Goal: Task Accomplishment & Management: Manage account settings

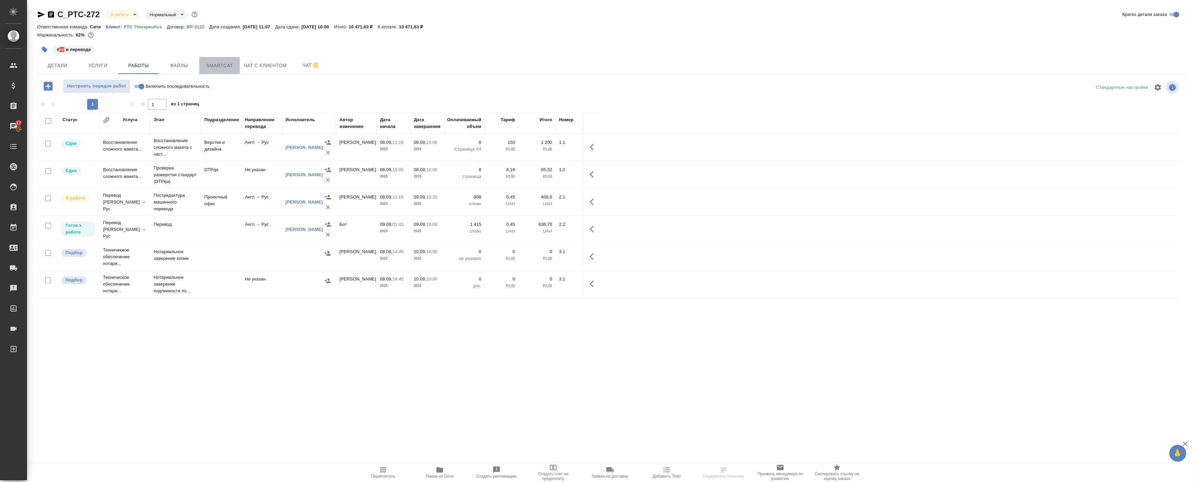
click at [216, 69] on span "Smartcat" at bounding box center [219, 65] width 32 height 8
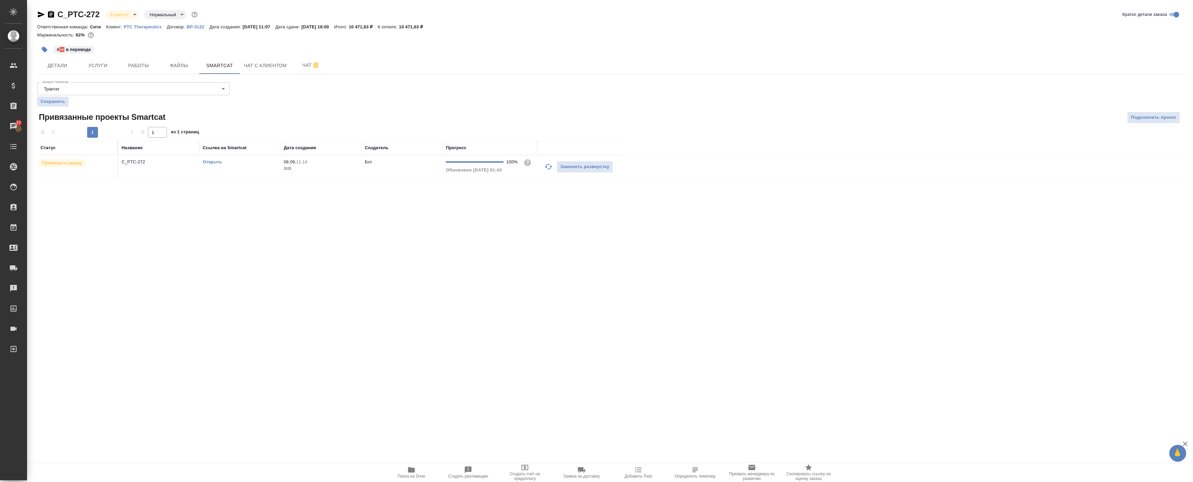
click at [212, 161] on link "Открыть" at bounding box center [212, 161] width 19 height 5
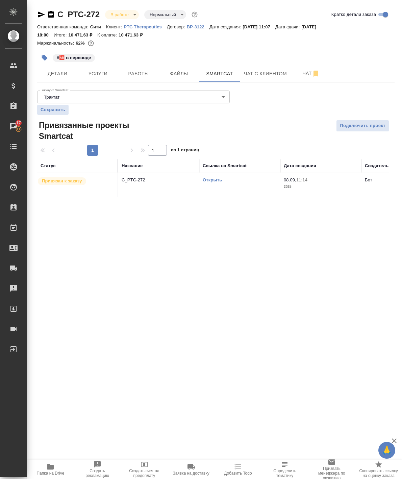
click at [56, 468] on span "Папка на Drive" at bounding box center [50, 469] width 39 height 13
click at [66, 71] on span "Детали" at bounding box center [57, 74] width 32 height 8
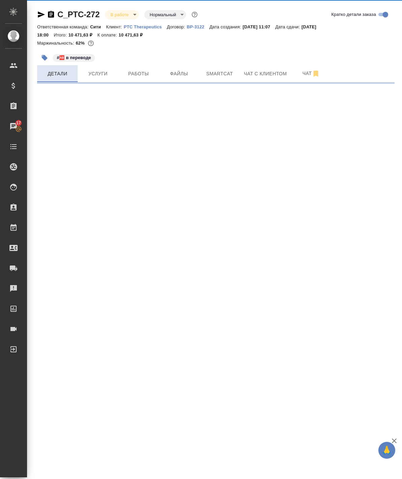
select select "RU"
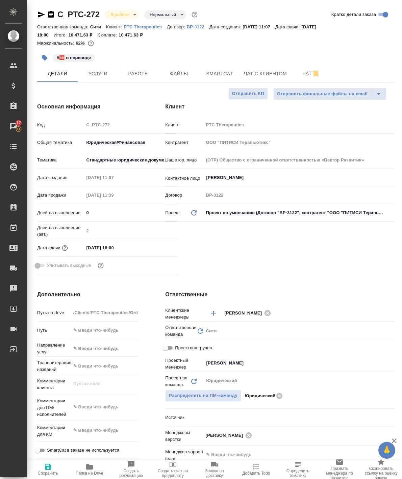
type textarea "x"
click at [130, 76] on span "Работы" at bounding box center [138, 74] width 32 height 8
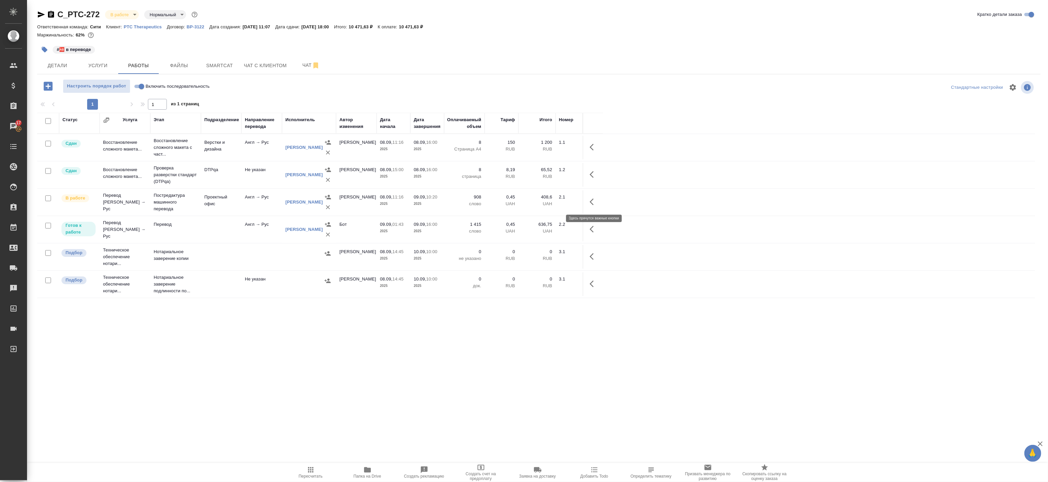
click at [587, 203] on button "button" at bounding box center [594, 202] width 16 height 16
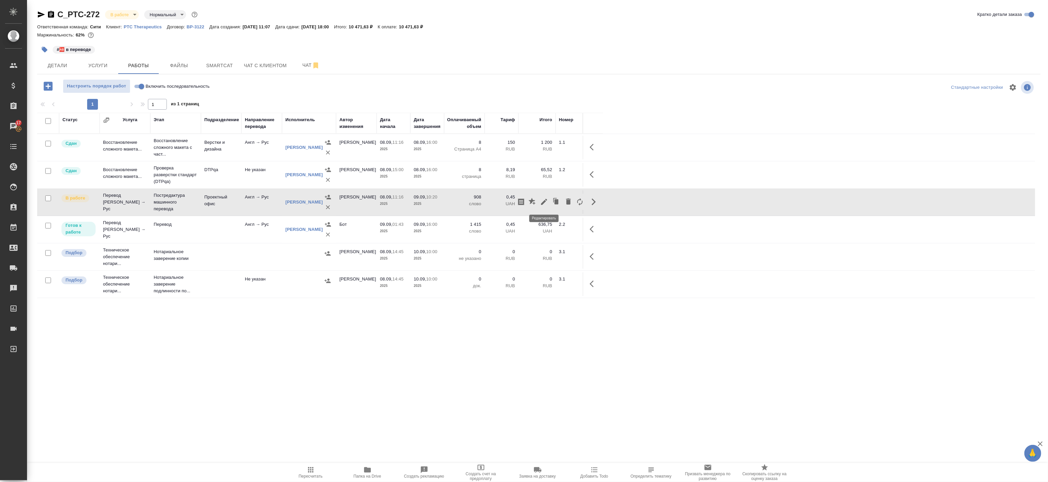
click at [543, 201] on icon "button" at bounding box center [544, 202] width 8 height 8
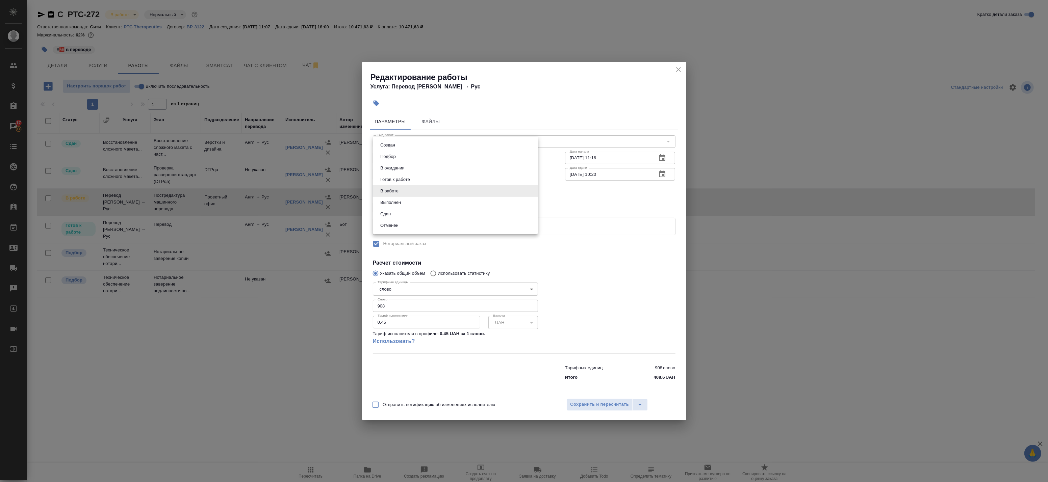
click at [409, 192] on body "🙏 .cls-1 fill:#fff; AWATERA Badanyan Artak Клиенты Спецификации Заказы 17 Чаты …" at bounding box center [524, 241] width 1048 height 482
click at [408, 203] on li "Выполнен" at bounding box center [455, 202] width 165 height 11
type input "completed"
click at [587, 403] on span "Сохранить и пересчитать" at bounding box center [600, 405] width 59 height 8
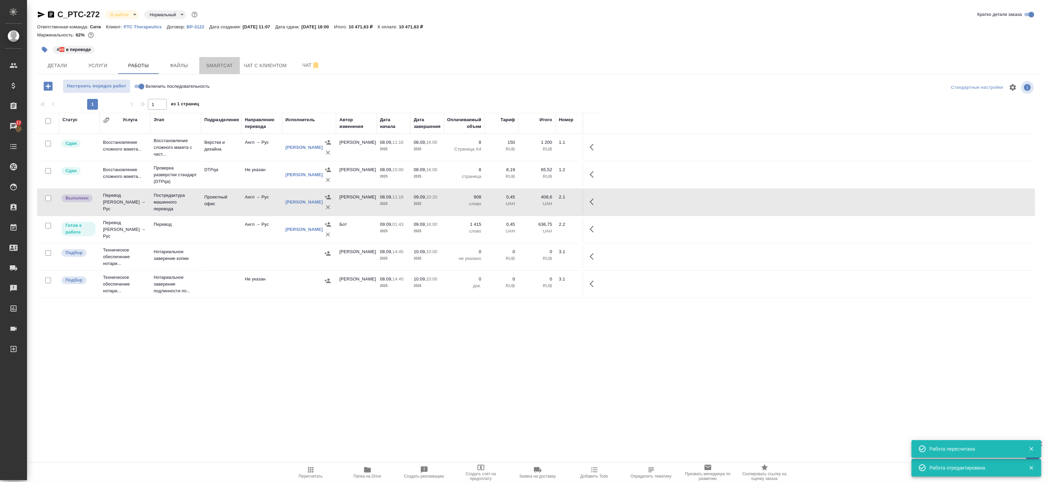
click at [214, 65] on span "Smartcat" at bounding box center [219, 65] width 32 height 8
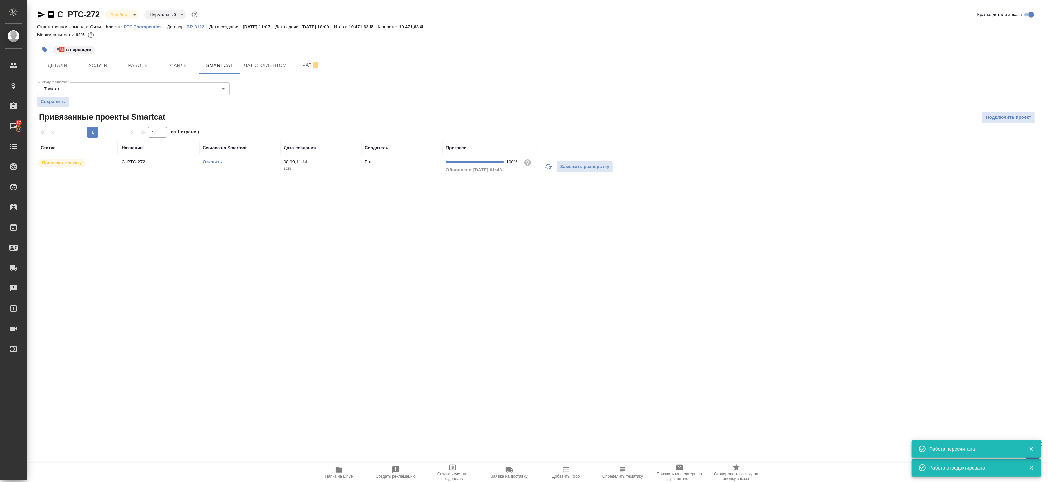
click at [256, 167] on td "Открыть" at bounding box center [239, 167] width 81 height 24
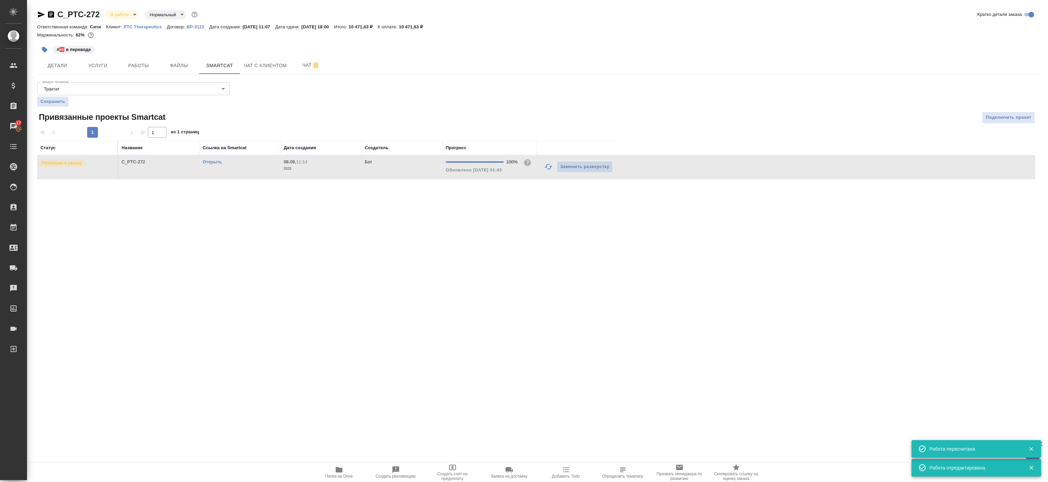
click at [347, 471] on span "Папка на Drive" at bounding box center [339, 472] width 49 height 13
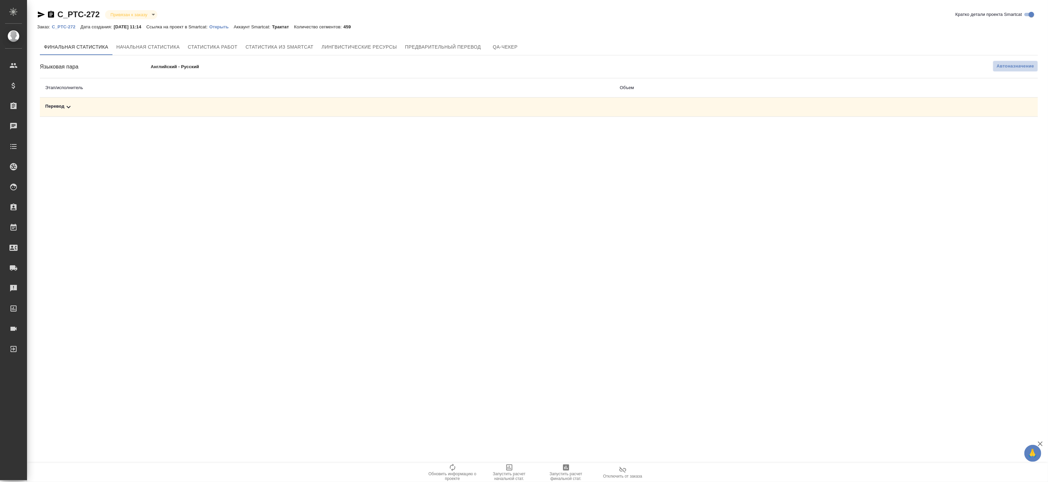
click at [1022, 69] on span "Автоназначение" at bounding box center [1015, 66] width 37 height 7
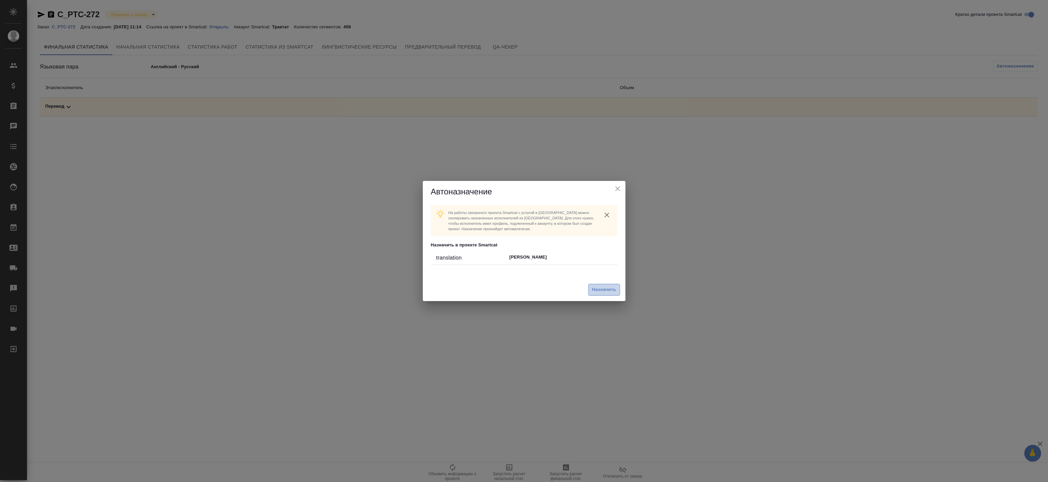
click at [594, 291] on span "Назначить" at bounding box center [604, 290] width 24 height 8
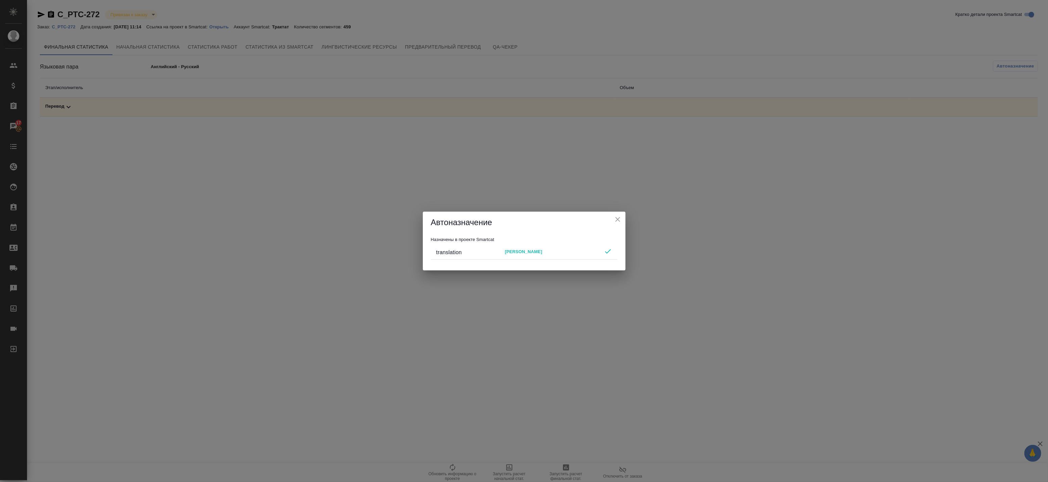
click at [619, 222] on icon "close" at bounding box center [618, 220] width 8 height 8
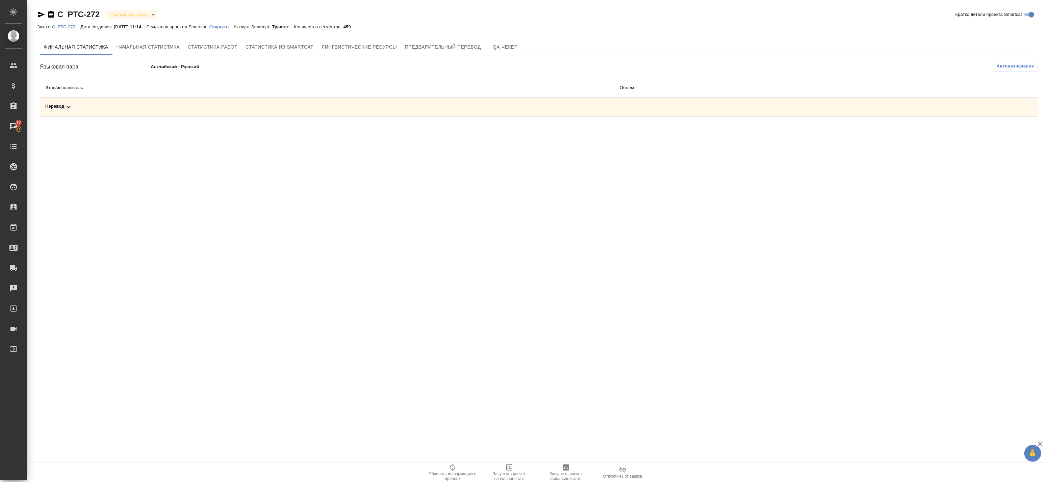
click at [560, 471] on span "Запустить расчет финальной стат." at bounding box center [566, 473] width 49 height 18
click at [441, 373] on div ".cls-1 fill:#fff; AWATERA Badanyan Artak Клиенты Спецификации Заказы 17 Чаты To…" at bounding box center [524, 241] width 1048 height 482
click at [457, 165] on div ".cls-1 fill:#fff; AWATERA Badanyan Artak Клиенты Спецификации Заказы 17 Чаты To…" at bounding box center [524, 241] width 1048 height 482
click at [450, 194] on div ".cls-1 fill:#fff; AWATERA Badanyan Artak Клиенты Спецификации Заказы 17 Чаты To…" at bounding box center [524, 241] width 1048 height 482
click at [404, 325] on div ".cls-1 fill:#fff; AWATERA Badanyan Artak Клиенты Спецификации Заказы 17 Чаты To…" at bounding box center [524, 241] width 1048 height 482
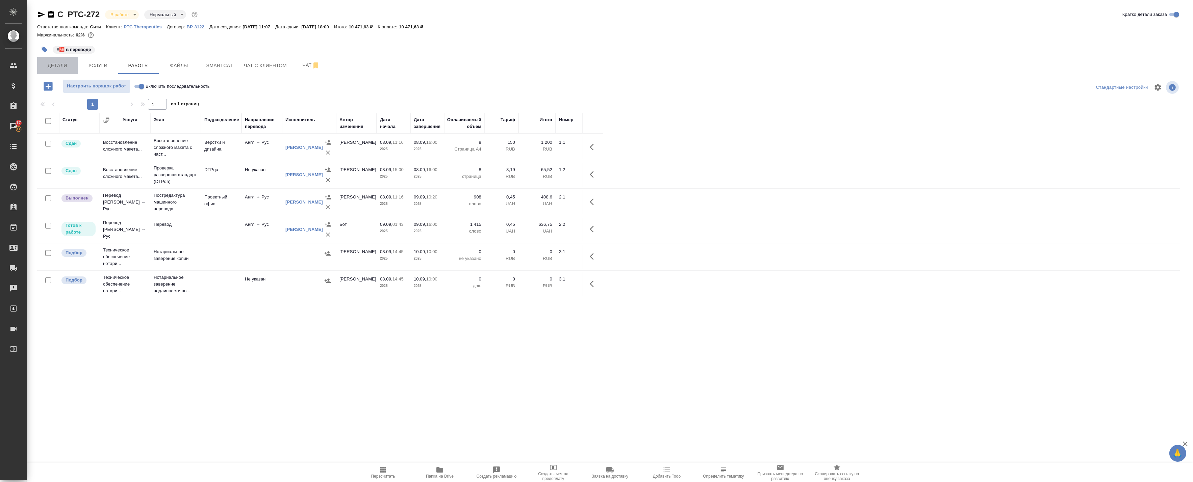
click at [59, 68] on span "Детали" at bounding box center [57, 65] width 32 height 8
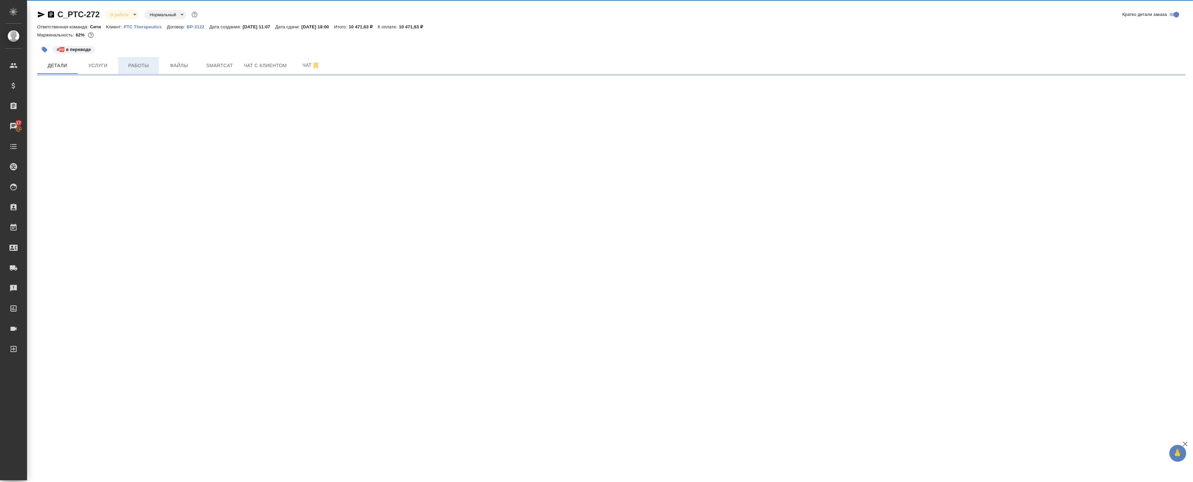
select select "RU"
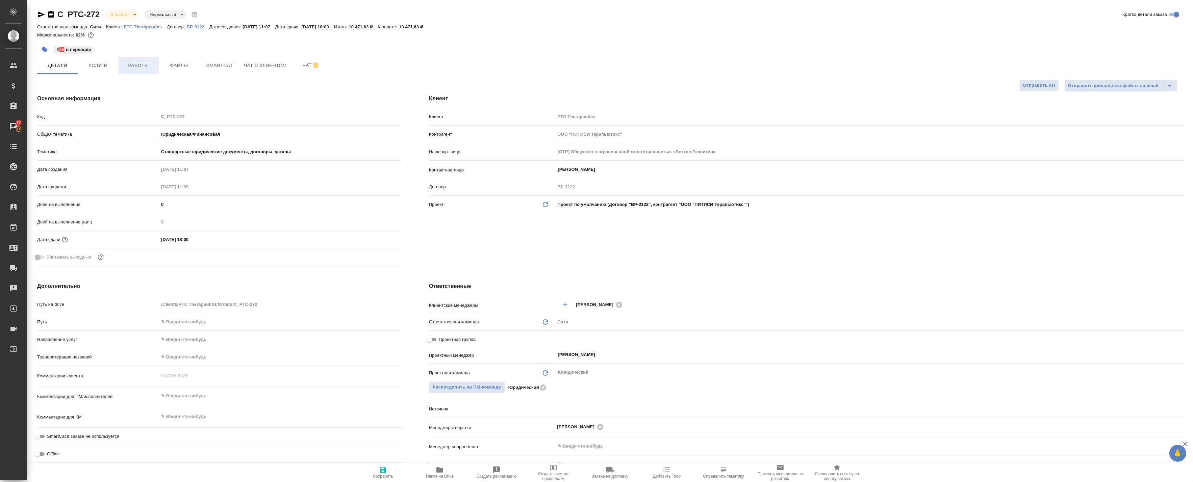
type textarea "x"
click at [130, 63] on span "Работы" at bounding box center [138, 65] width 32 height 8
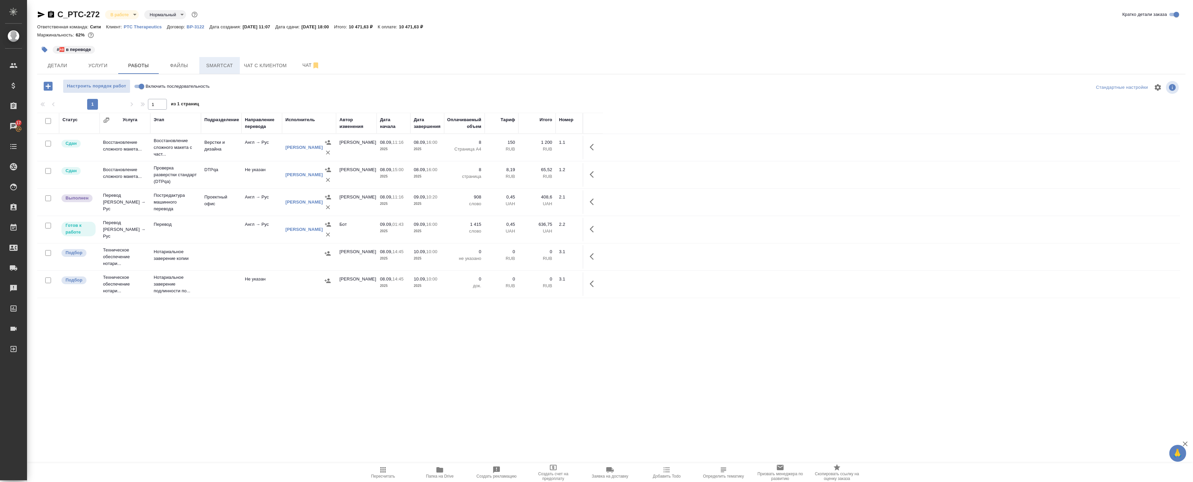
click at [208, 62] on span "Smartcat" at bounding box center [219, 65] width 32 height 8
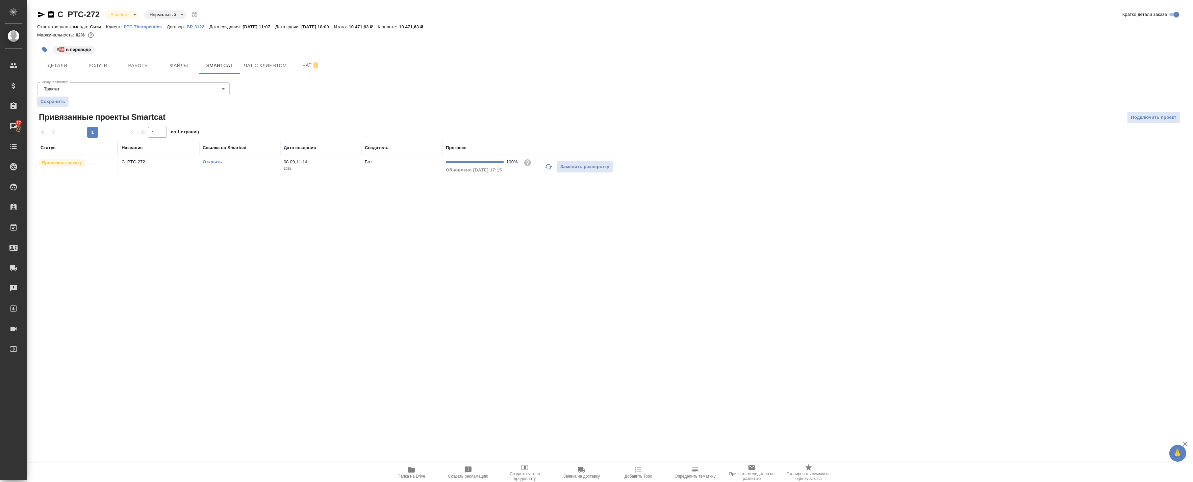
click at [166, 162] on p "C_PTC-272" at bounding box center [159, 162] width 74 height 7
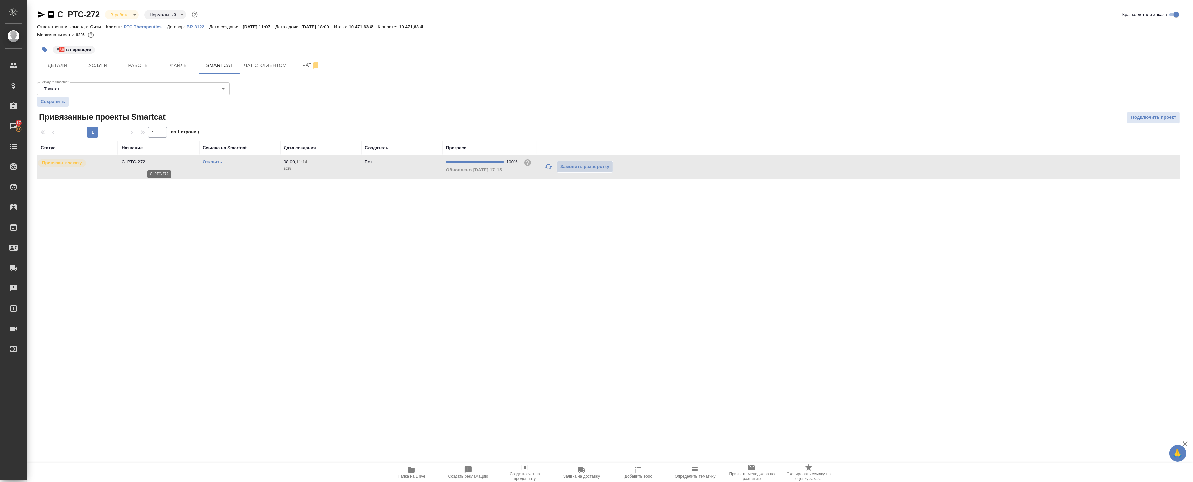
click at [166, 162] on p "C_PTC-272" at bounding box center [159, 162] width 74 height 7
click at [66, 67] on span "Детали" at bounding box center [57, 65] width 32 height 8
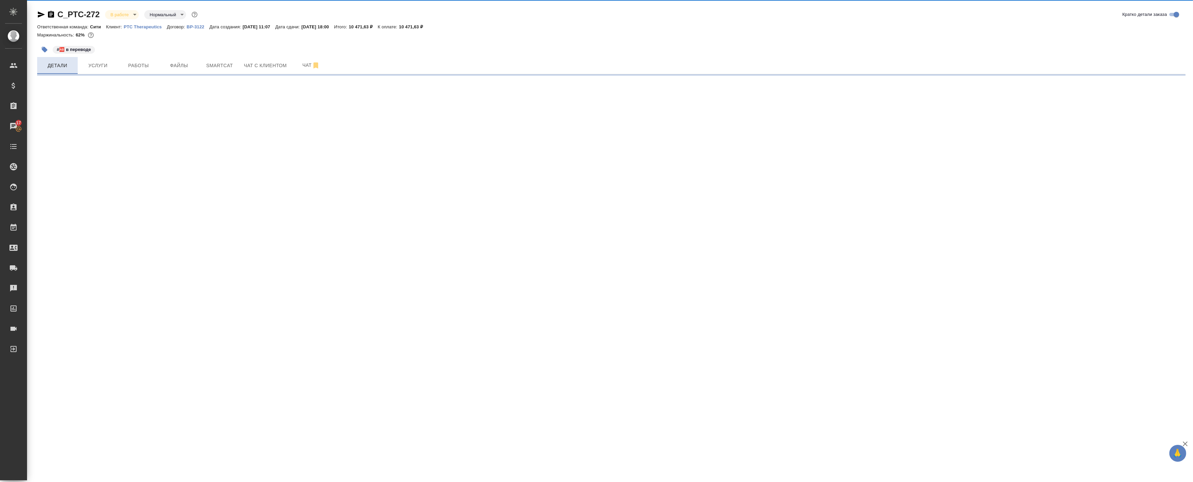
select select "RU"
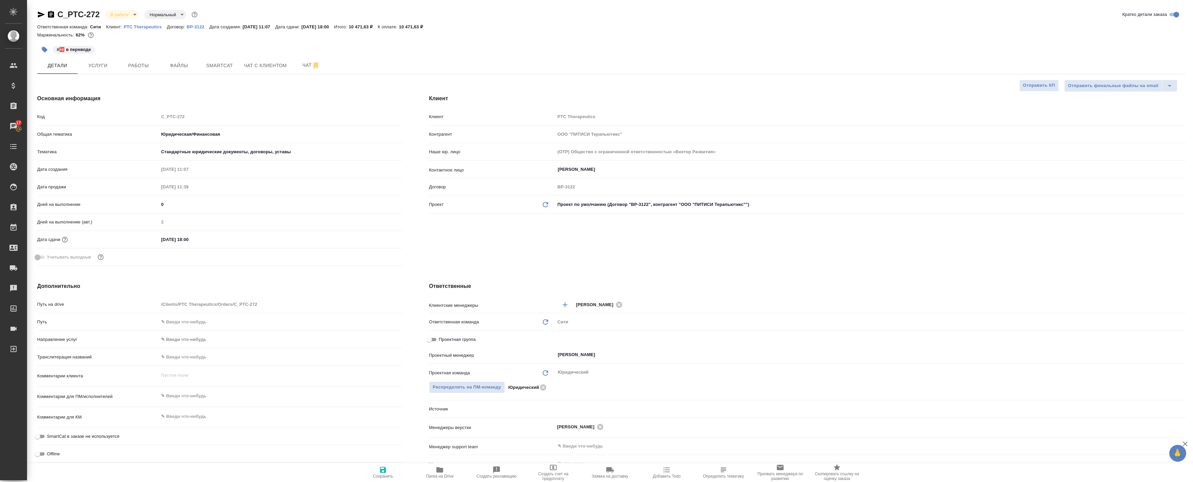
type textarea "x"
click at [131, 68] on span "Работы" at bounding box center [138, 65] width 32 height 8
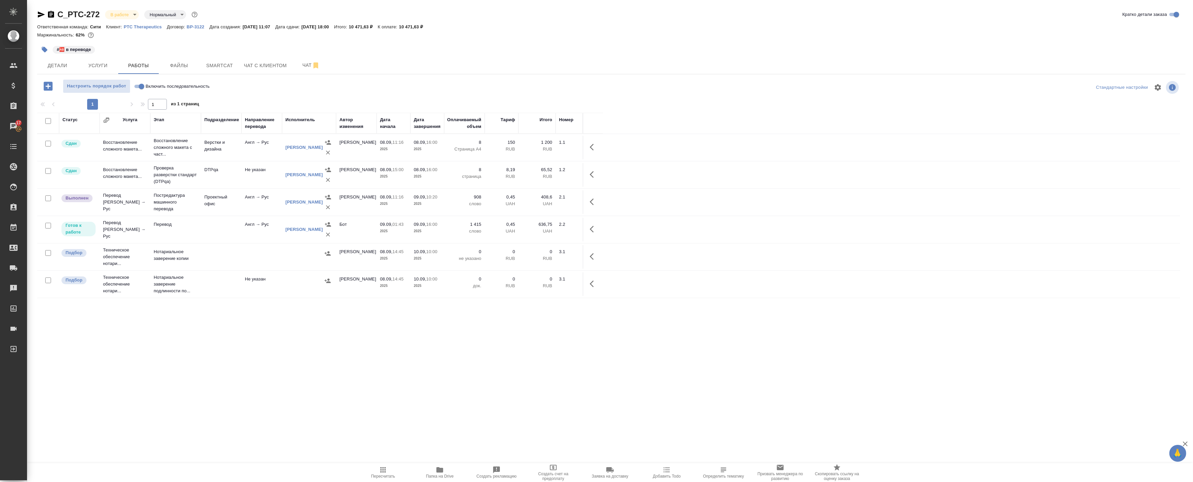
click at [392, 480] on button "Пересчитать" at bounding box center [383, 472] width 57 height 19
click at [591, 228] on icon "button" at bounding box center [592, 229] width 4 height 7
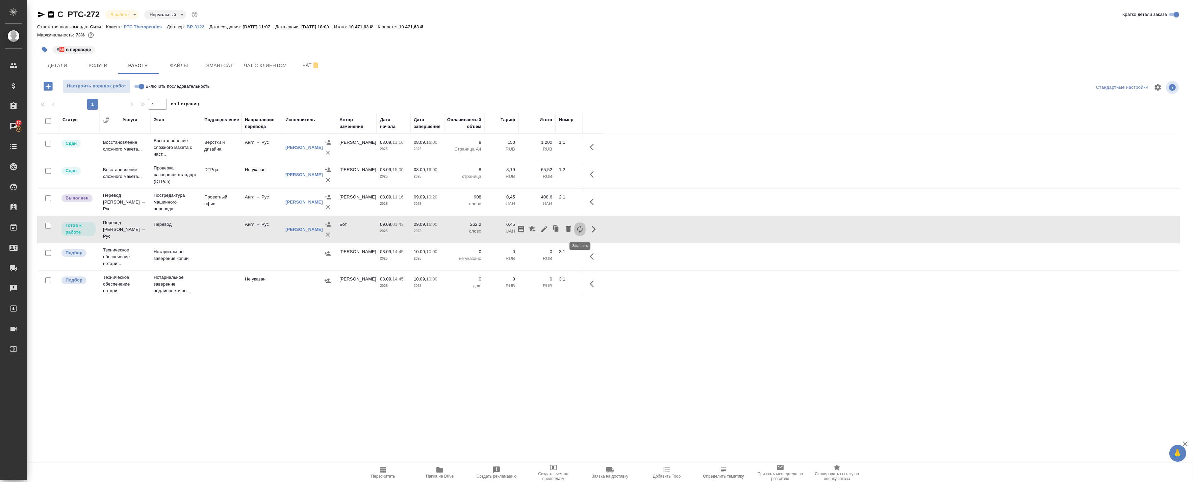
click at [579, 229] on icon "button" at bounding box center [580, 229] width 8 height 8
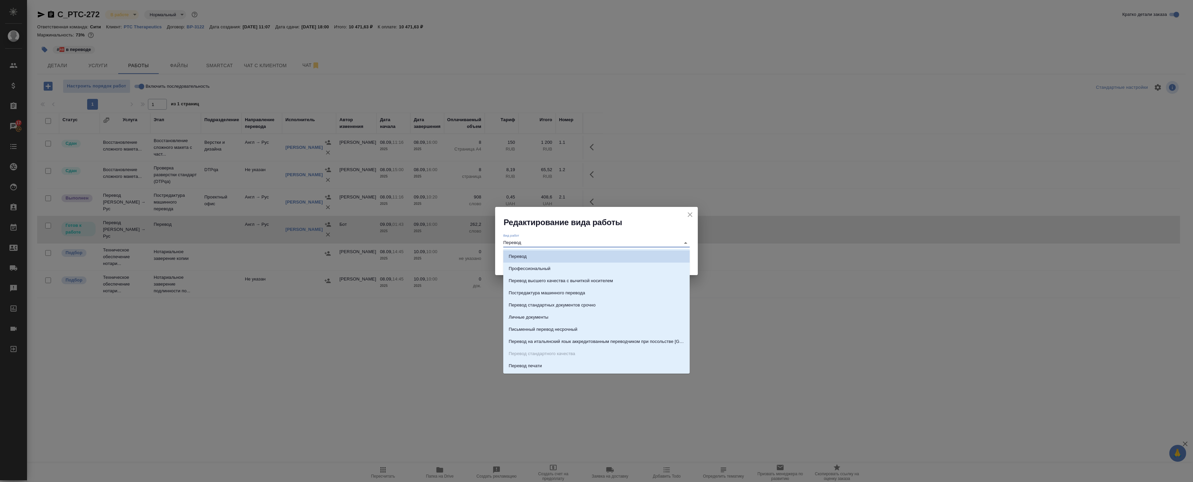
click at [531, 244] on input "Перевод" at bounding box center [590, 243] width 174 height 8
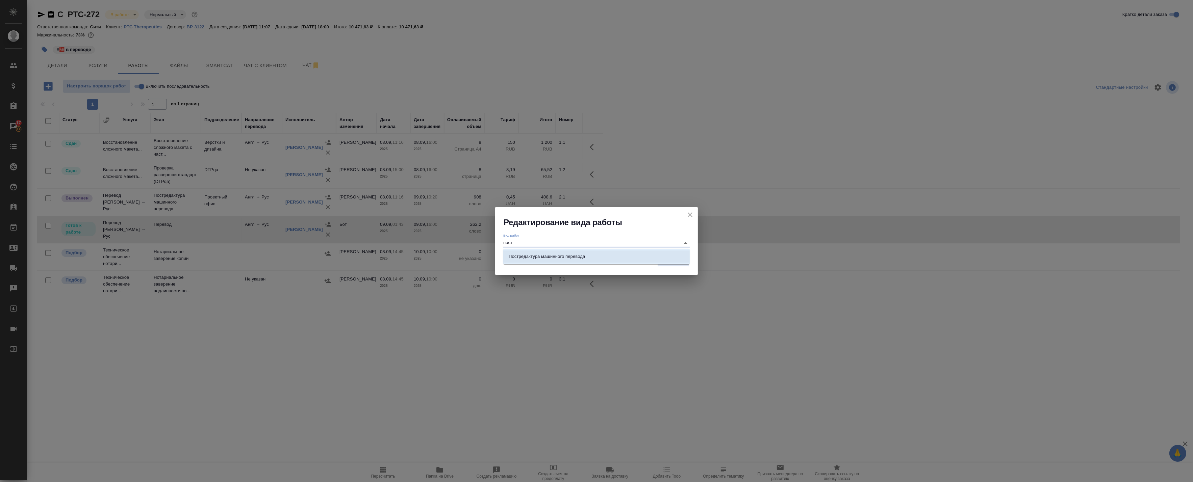
click at [547, 254] on p "Постредактура машинного перевода" at bounding box center [547, 256] width 76 height 7
type input "Постредактура машинного перевода"
click at [671, 264] on span "Сохранить" at bounding box center [673, 261] width 25 height 8
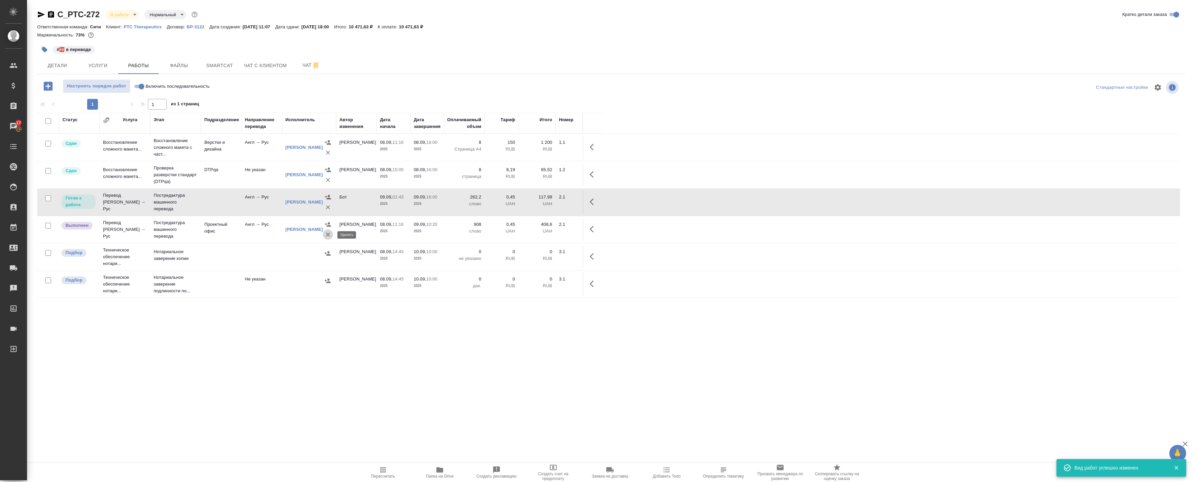
click at [328, 234] on icon "button" at bounding box center [328, 235] width 4 height 4
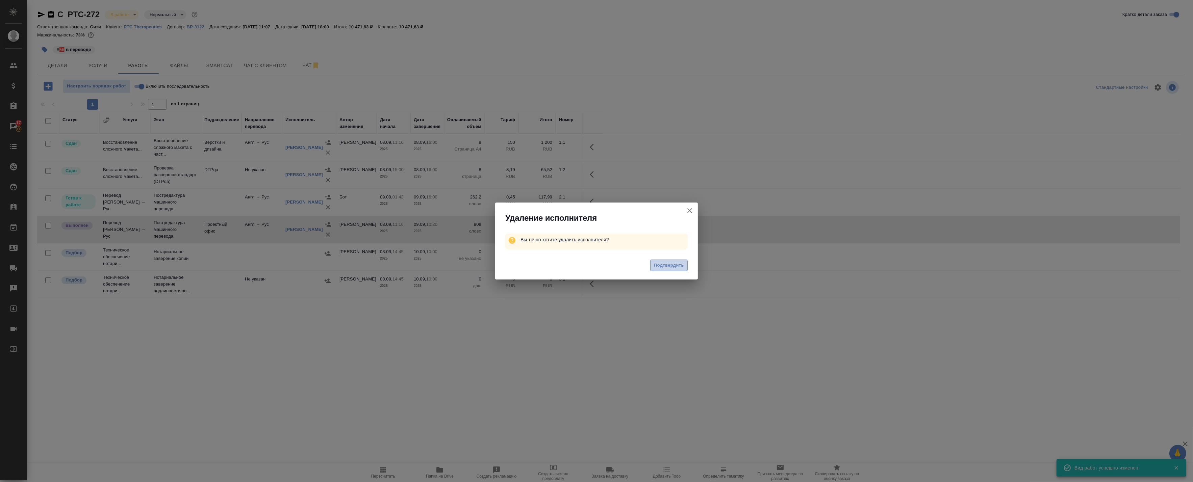
click at [678, 263] on span "Подтвердить" at bounding box center [669, 266] width 30 height 8
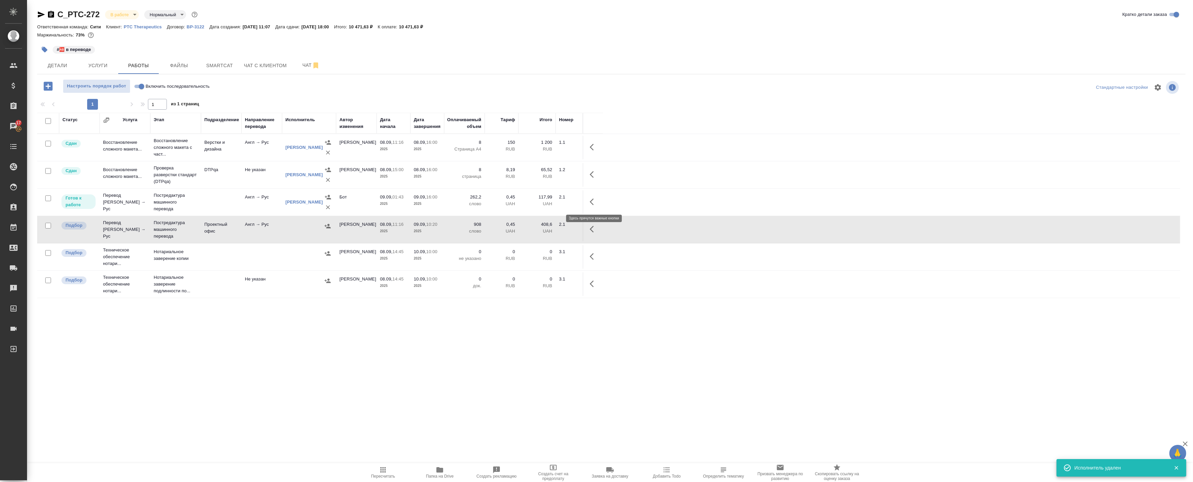
click at [589, 203] on button "button" at bounding box center [594, 202] width 16 height 16
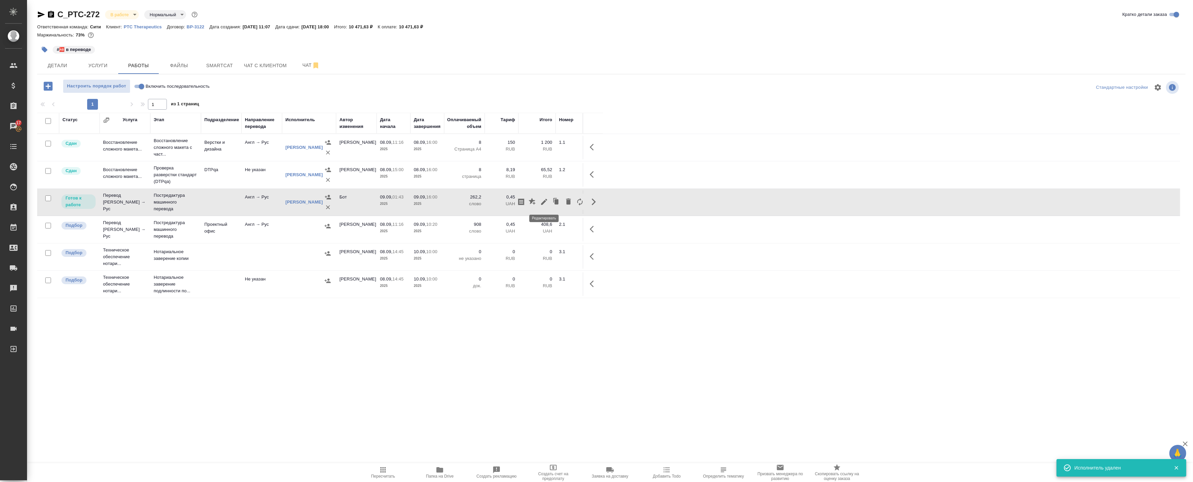
click at [546, 204] on icon "button" at bounding box center [544, 202] width 8 height 8
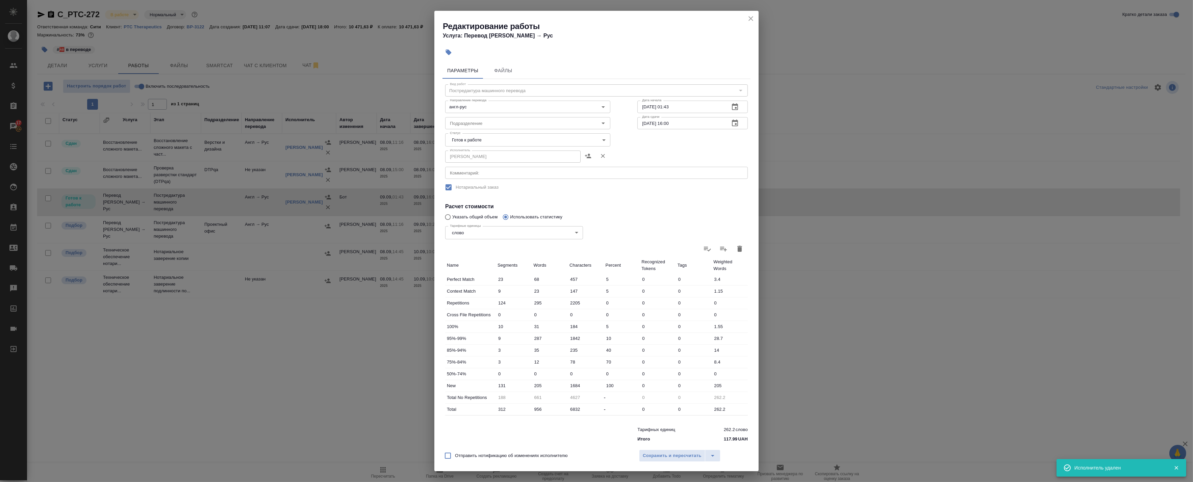
click at [534, 139] on body "🙏 .cls-1 fill:#fff; AWATERA Badanyan Artak Клиенты Спецификации Заказы 17 Чаты …" at bounding box center [596, 241] width 1193 height 482
click at [500, 156] on li "В работе" at bounding box center [526, 151] width 162 height 11
click at [499, 141] on body "🙏 .cls-1 fill:#fff; AWATERA Badanyan Artak Клиенты Спецификации Заказы 17 Чаты …" at bounding box center [596, 241] width 1193 height 482
click at [482, 152] on li "Выполнен" at bounding box center [526, 151] width 162 height 11
type input "completed"
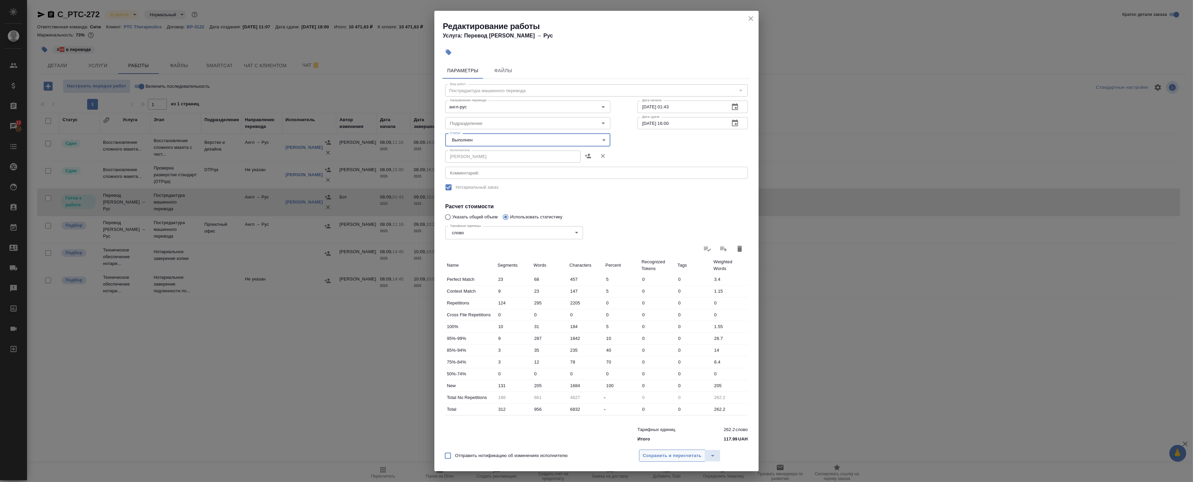
click at [676, 455] on span "Сохранить и пересчитать" at bounding box center [672, 456] width 59 height 8
click at [672, 454] on span "Сохранить и пересчитать" at bounding box center [672, 456] width 59 height 8
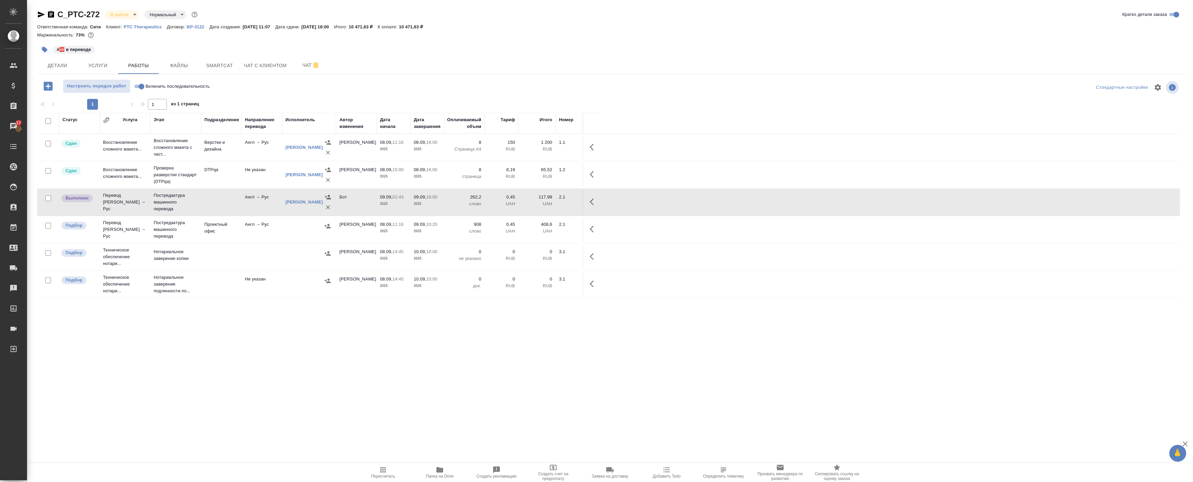
click at [47, 122] on input "checkbox" at bounding box center [48, 121] width 6 height 6
checkbox input "true"
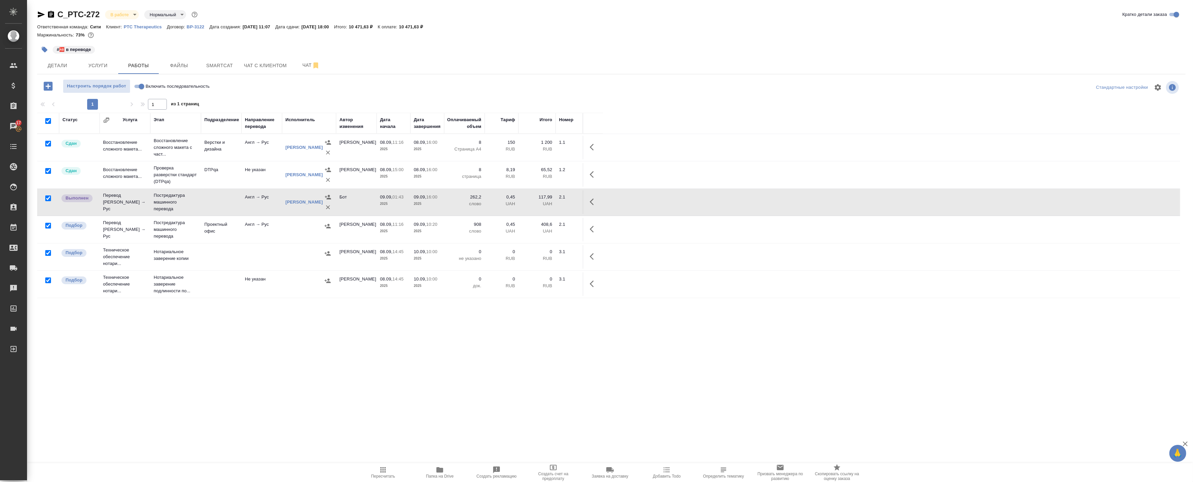
checkbox input "true"
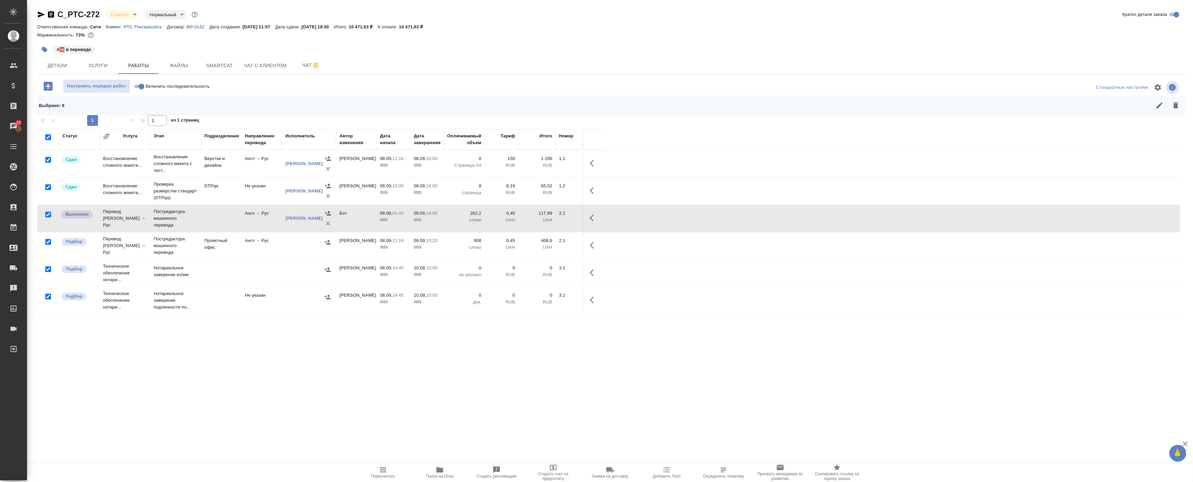
click at [46, 215] on input "checkbox" at bounding box center [48, 215] width 6 height 6
checkbox input "false"
click at [50, 159] on input "checkbox" at bounding box center [48, 160] width 6 height 6
checkbox input "false"
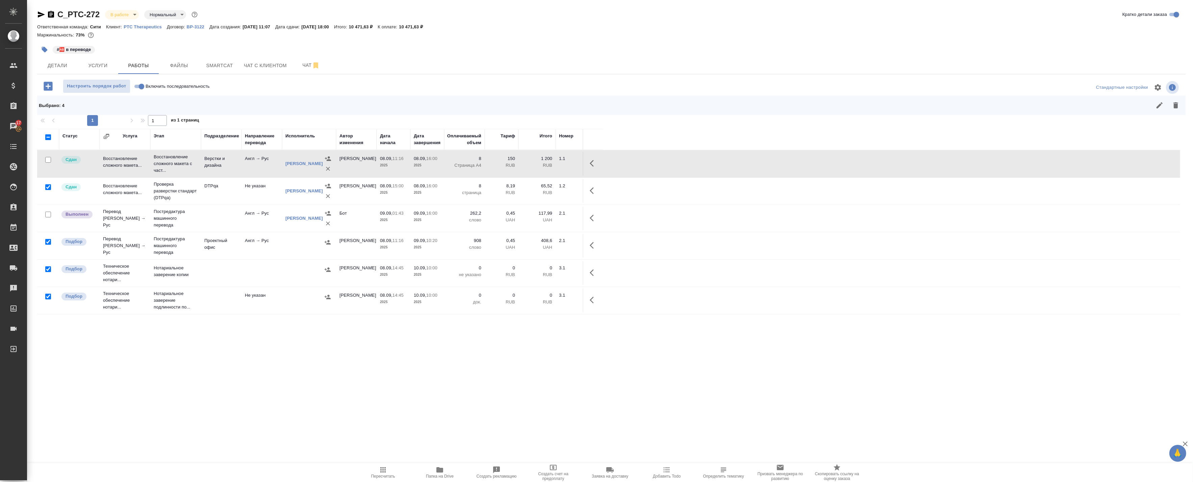
click at [48, 187] on input "checkbox" at bounding box center [48, 187] width 6 height 6
checkbox input "false"
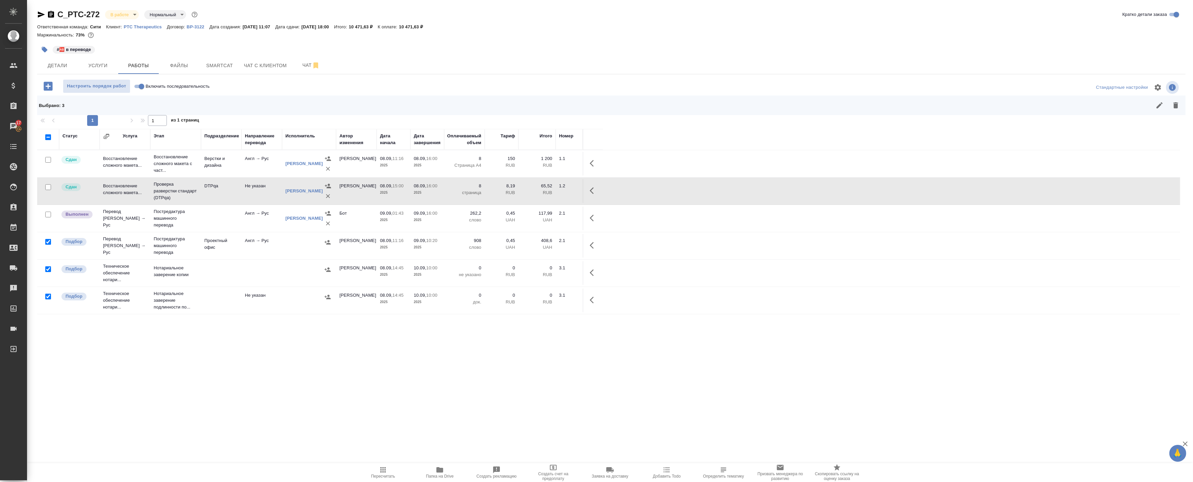
click at [47, 297] on input "checkbox" at bounding box center [48, 297] width 6 height 6
checkbox input "false"
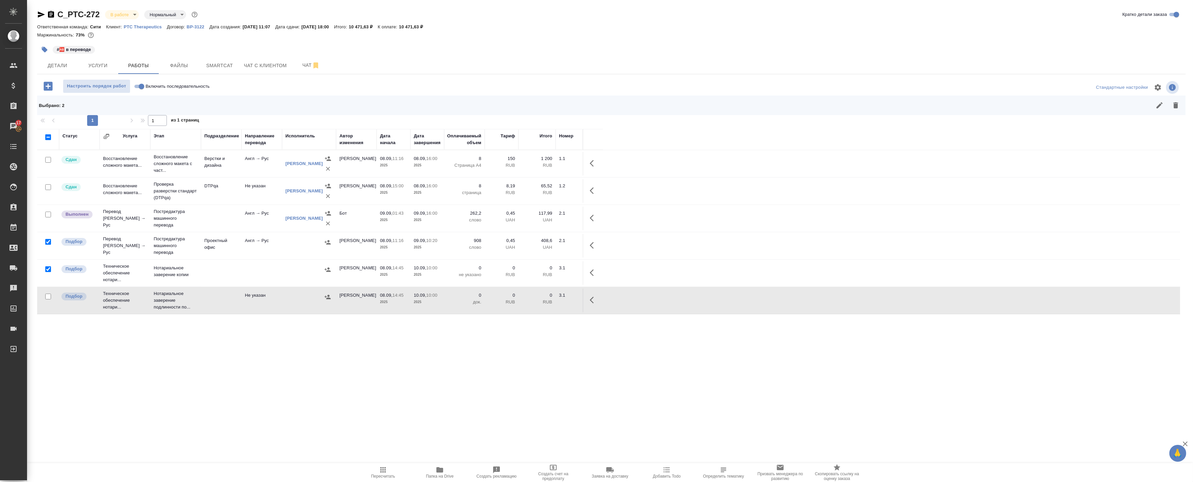
click at [49, 271] on input "checkbox" at bounding box center [48, 270] width 6 height 6
checkbox input "false"
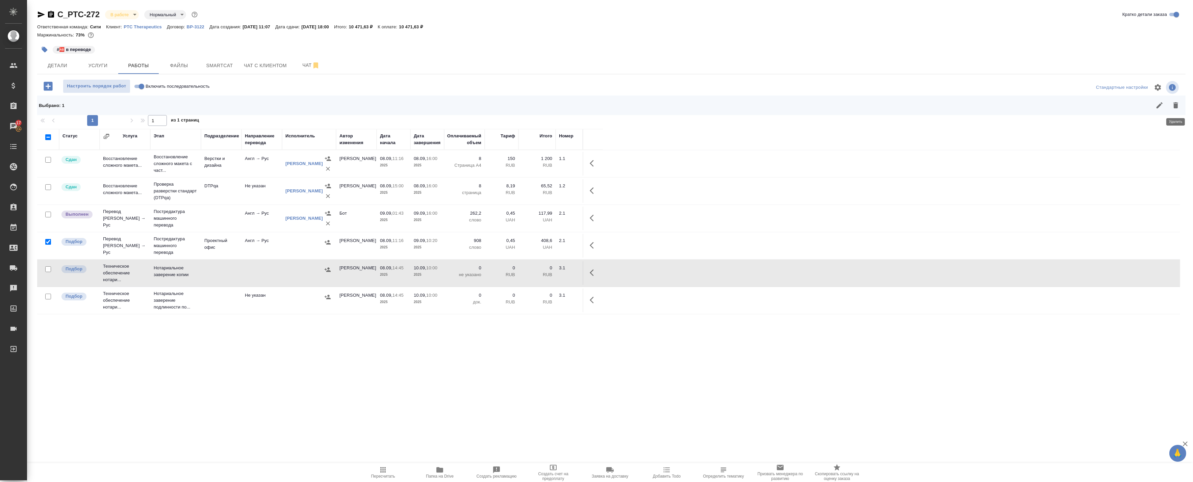
click at [1178, 105] on icon "button" at bounding box center [1176, 105] width 8 height 8
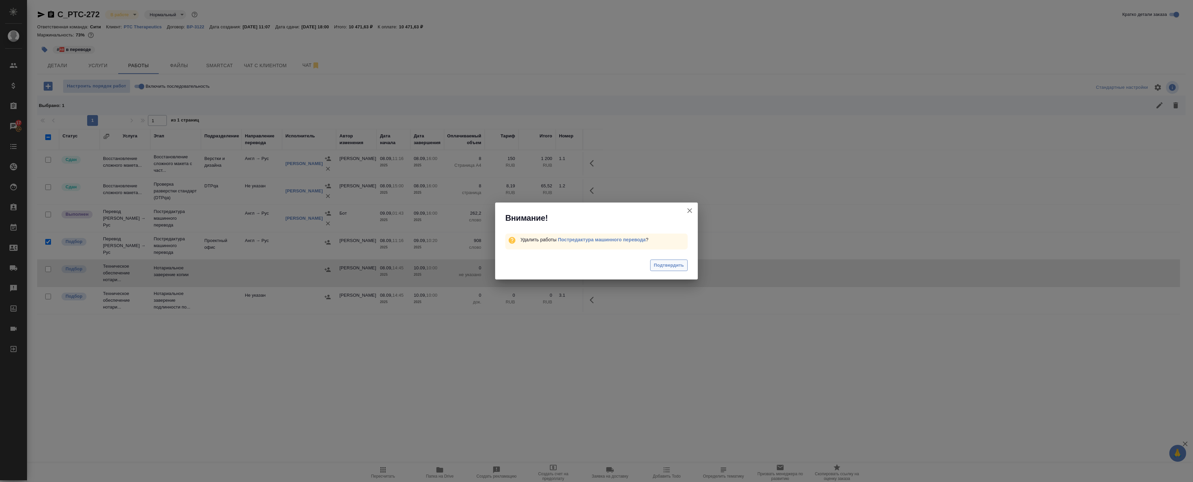
click at [672, 266] on span "Подтвердить" at bounding box center [669, 266] width 30 height 8
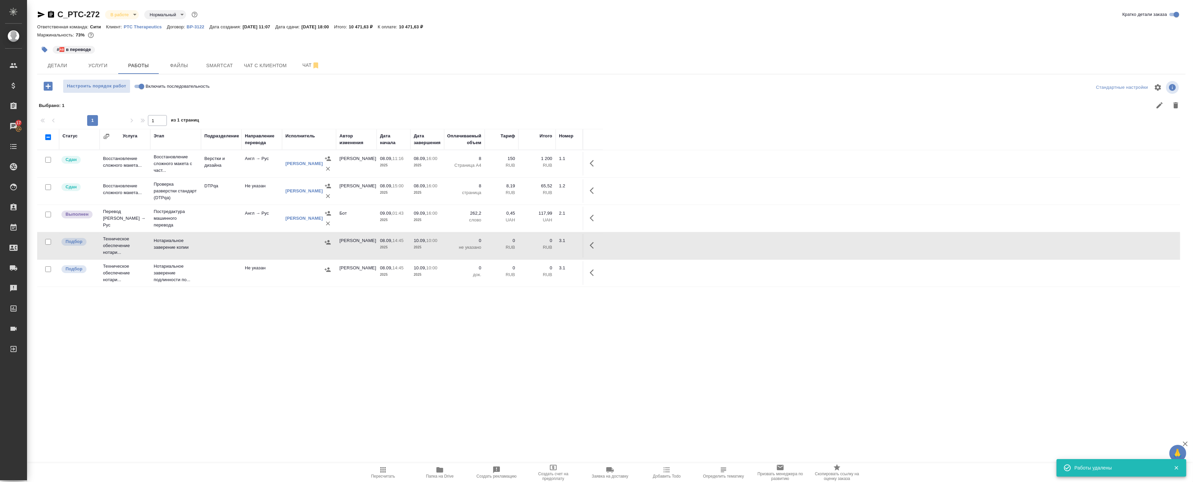
click at [224, 214] on td at bounding box center [221, 219] width 41 height 24
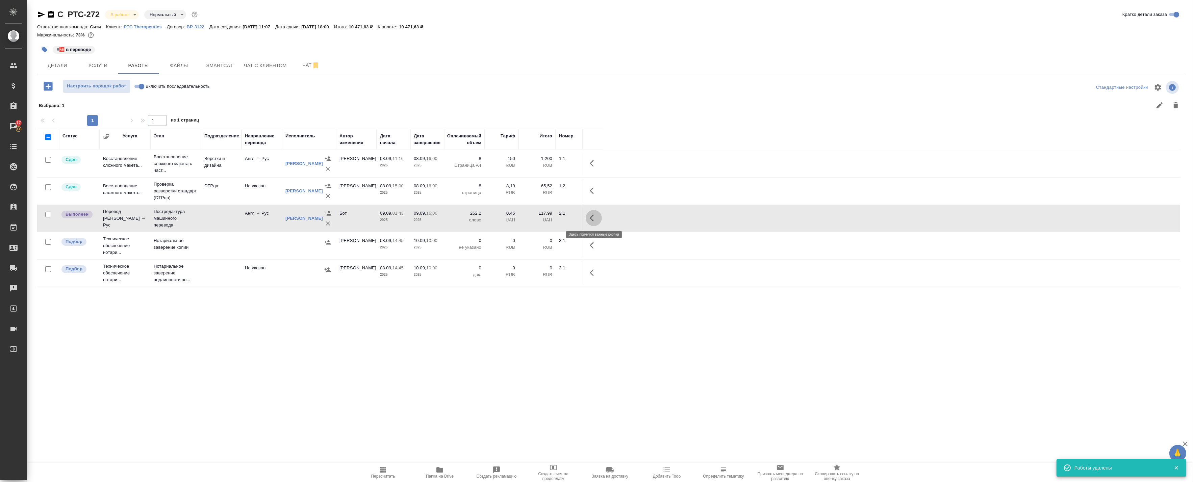
click at [594, 219] on icon "button" at bounding box center [594, 218] width 8 height 8
click at [541, 218] on icon "button" at bounding box center [544, 218] width 8 height 8
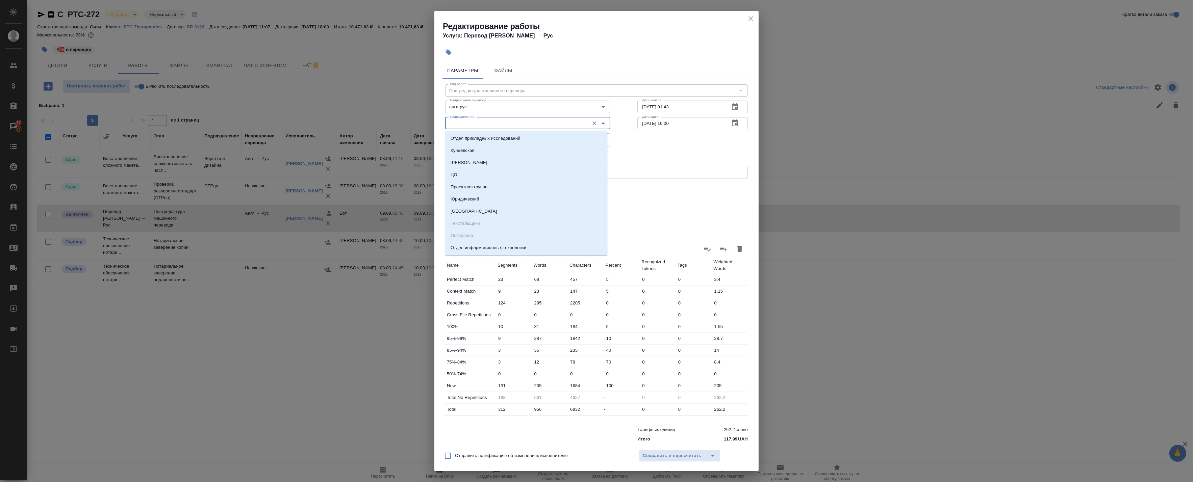
click at [473, 124] on input "Подразделение" at bounding box center [516, 123] width 139 height 8
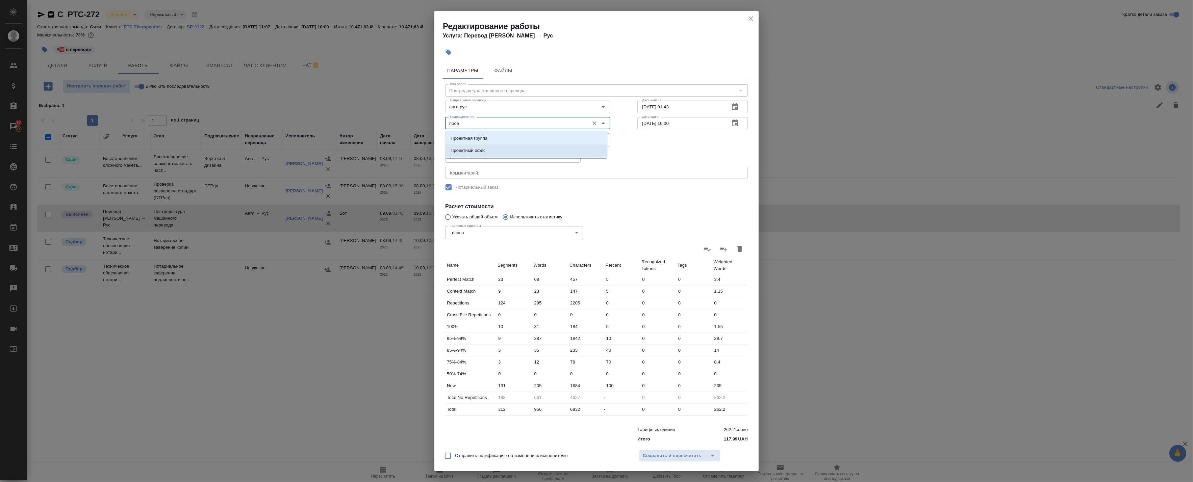
click at [481, 150] on p "Проектный офис" at bounding box center [468, 150] width 35 height 7
type input "Проектный офис"
click at [674, 456] on span "Сохранить и пересчитать" at bounding box center [672, 456] width 59 height 8
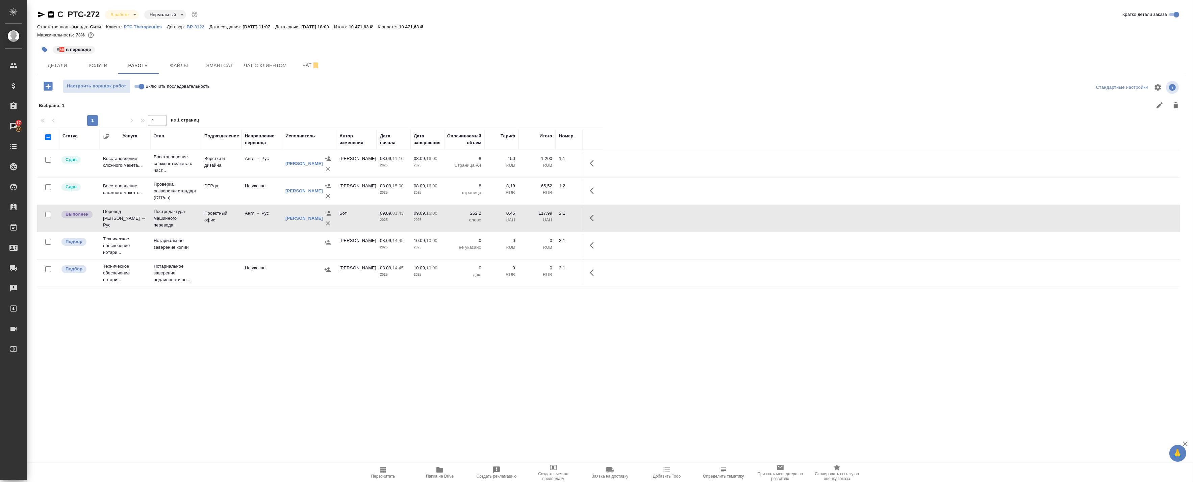
click at [438, 474] on span "Папка на Drive" at bounding box center [440, 476] width 28 height 5
click at [130, 16] on body "🙏 .cls-1 fill:#fff; AWATERA Badanyan Artak Клиенты Спецификации Заказы 17 Чаты …" at bounding box center [596, 241] width 1193 height 482
click at [123, 80] on button "Сдан без статистики" at bounding box center [133, 82] width 46 height 7
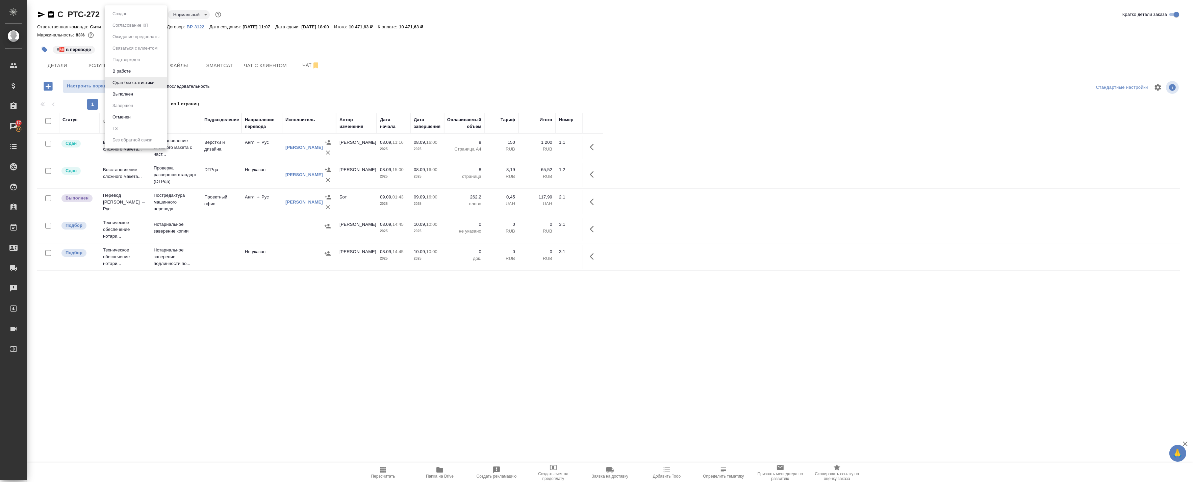
click at [126, 11] on body "🙏 .cls-1 fill:#fff; AWATERA Badanyan Artak Клиенты Спецификации Заказы 17 Чаты …" at bounding box center [596, 241] width 1193 height 482
click at [132, 93] on button "Выполнен" at bounding box center [122, 94] width 25 height 7
click at [593, 200] on icon "button" at bounding box center [592, 202] width 4 height 7
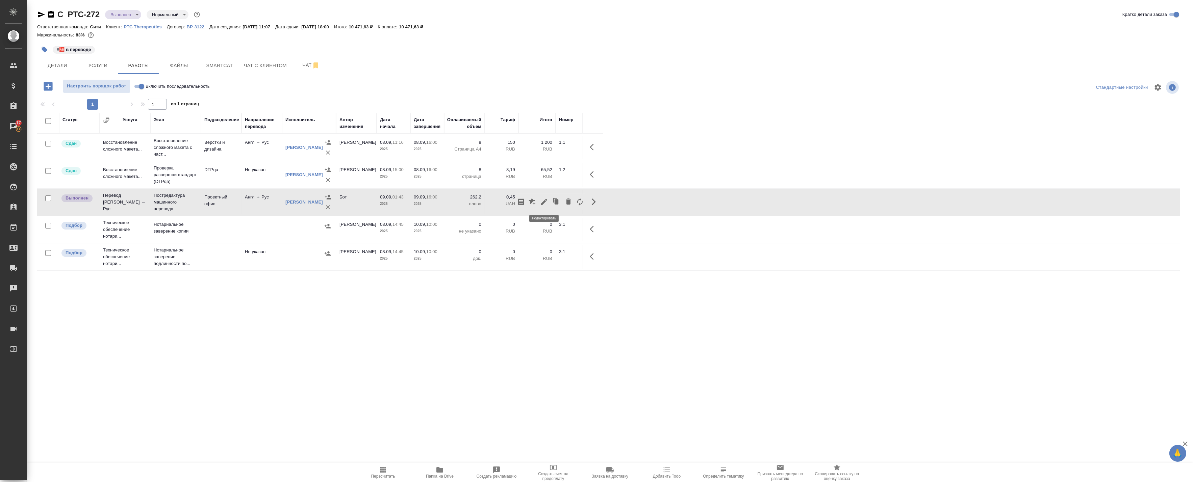
click at [541, 201] on icon "button" at bounding box center [544, 202] width 8 height 8
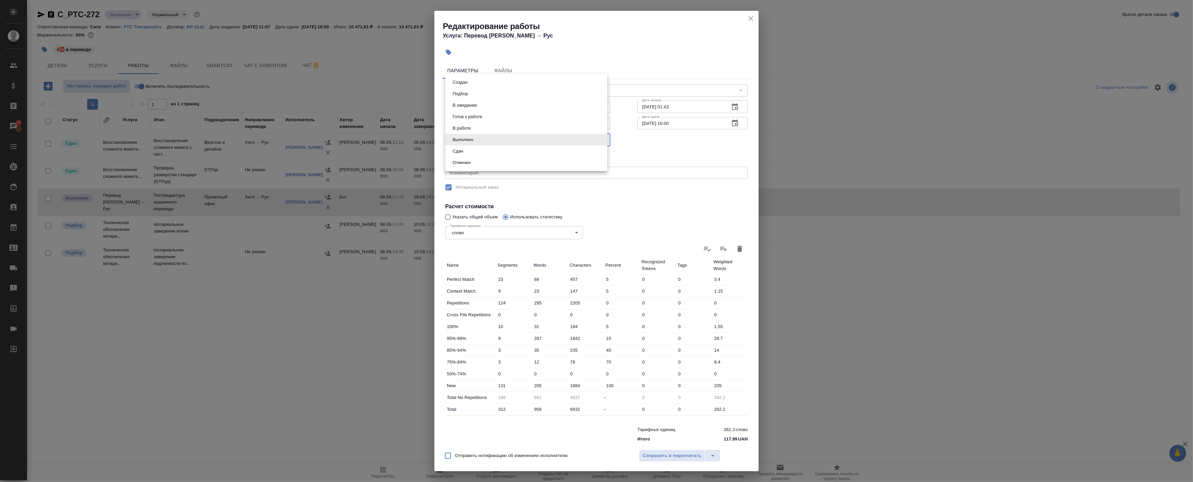
click at [506, 140] on body "🙏 .cls-1 fill:#fff; AWATERA Badanyan Artak Клиенты Спецификации Заказы 17 Чаты …" at bounding box center [596, 241] width 1193 height 482
click at [485, 151] on li "Сдан" at bounding box center [526, 151] width 162 height 11
type input "closed"
click at [665, 456] on span "Сохранить и пересчитать" at bounding box center [672, 456] width 59 height 8
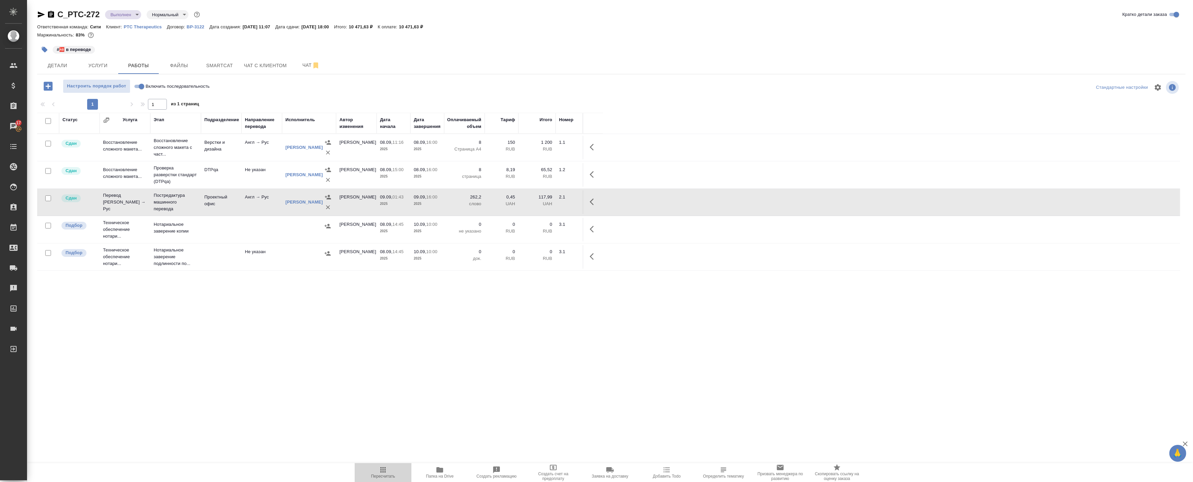
click at [390, 474] on span "Пересчитать" at bounding box center [383, 472] width 49 height 13
drag, startPoint x: 41, startPoint y: 14, endPoint x: 43, endPoint y: 22, distance: 8.3
click at [41, 14] on icon "button" at bounding box center [41, 14] width 8 height 8
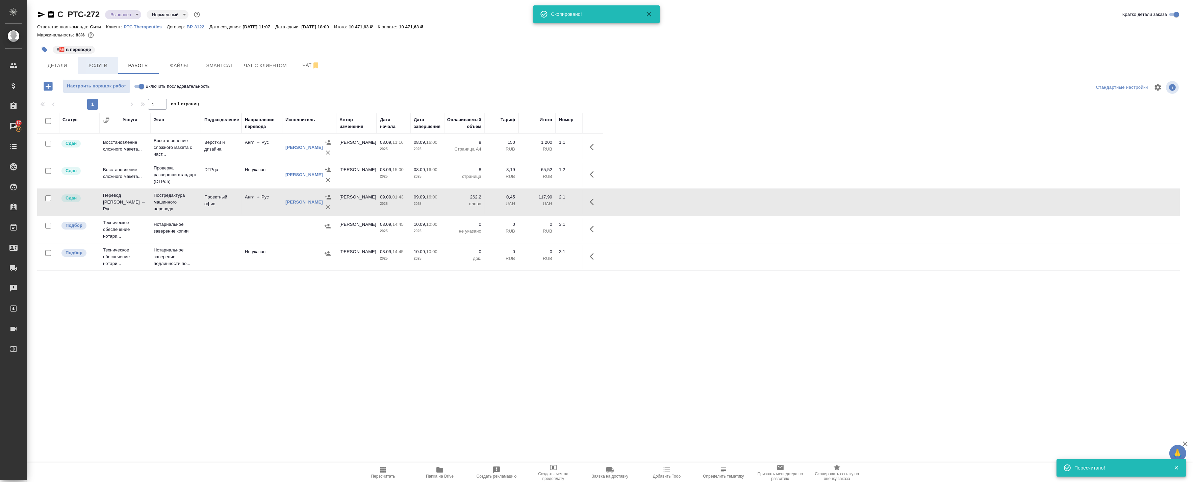
click at [85, 66] on span "Услуги" at bounding box center [98, 65] width 32 height 8
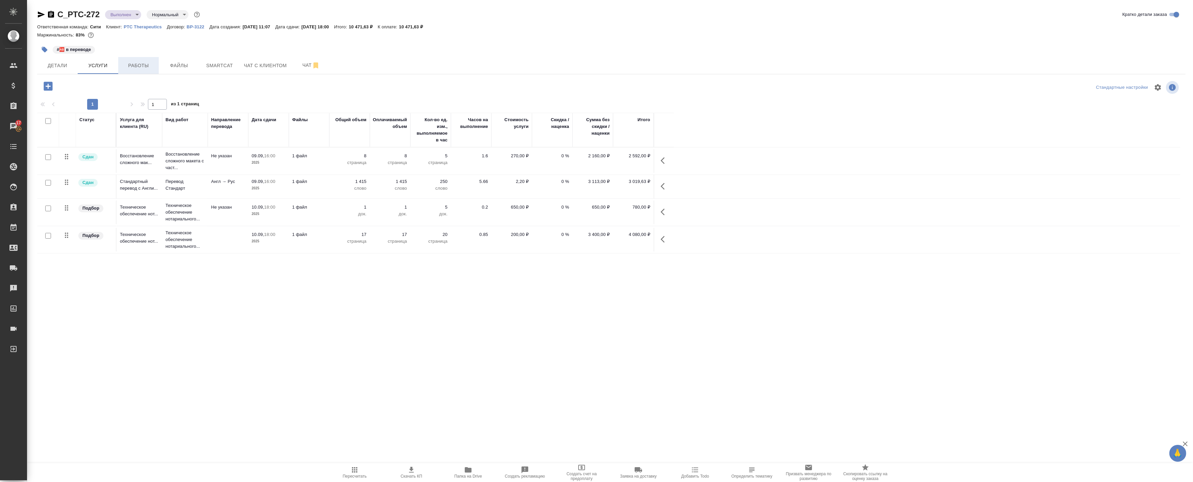
click at [128, 63] on span "Работы" at bounding box center [138, 65] width 32 height 8
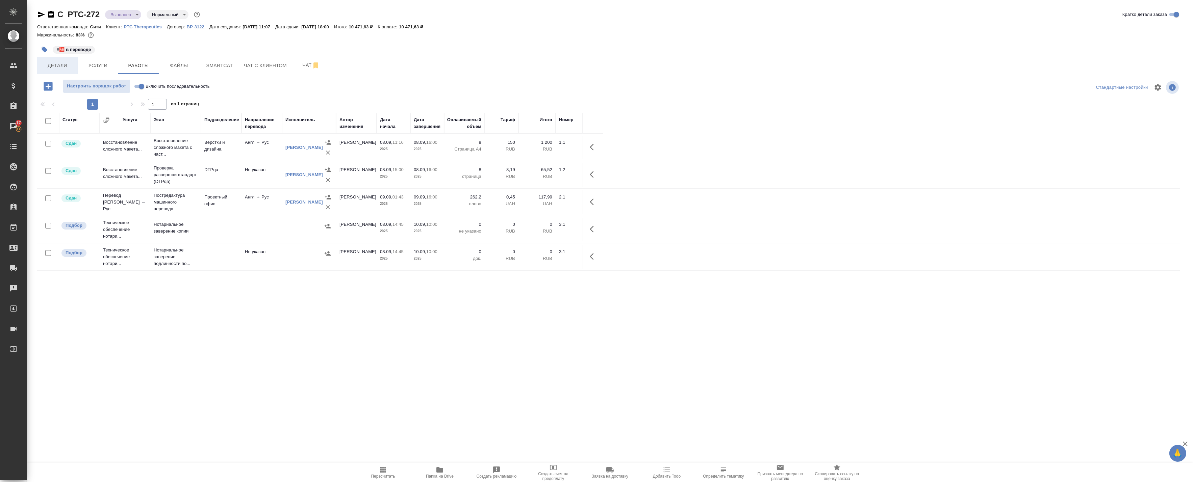
click at [51, 64] on span "Детали" at bounding box center [57, 65] width 32 height 8
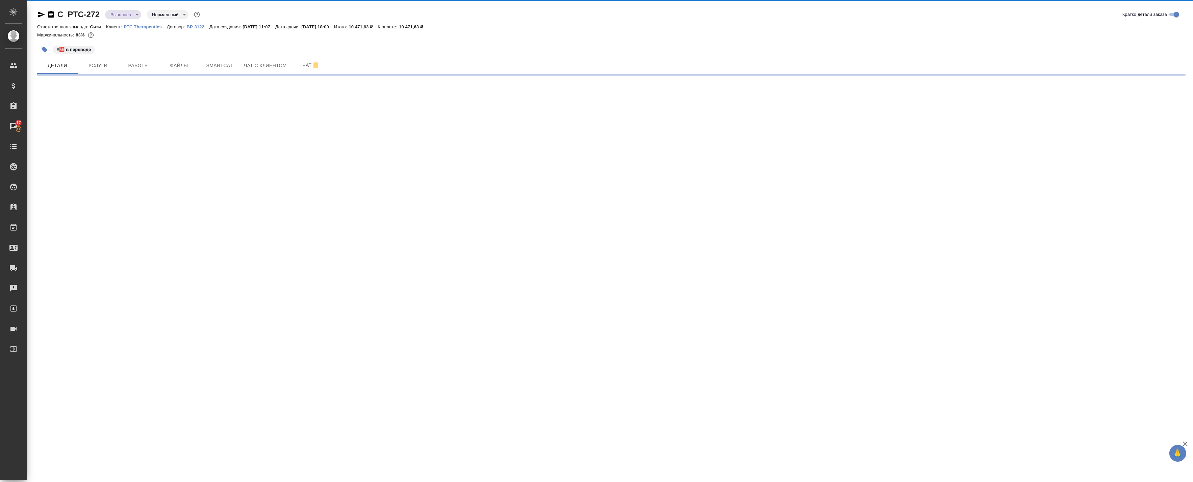
select select "RU"
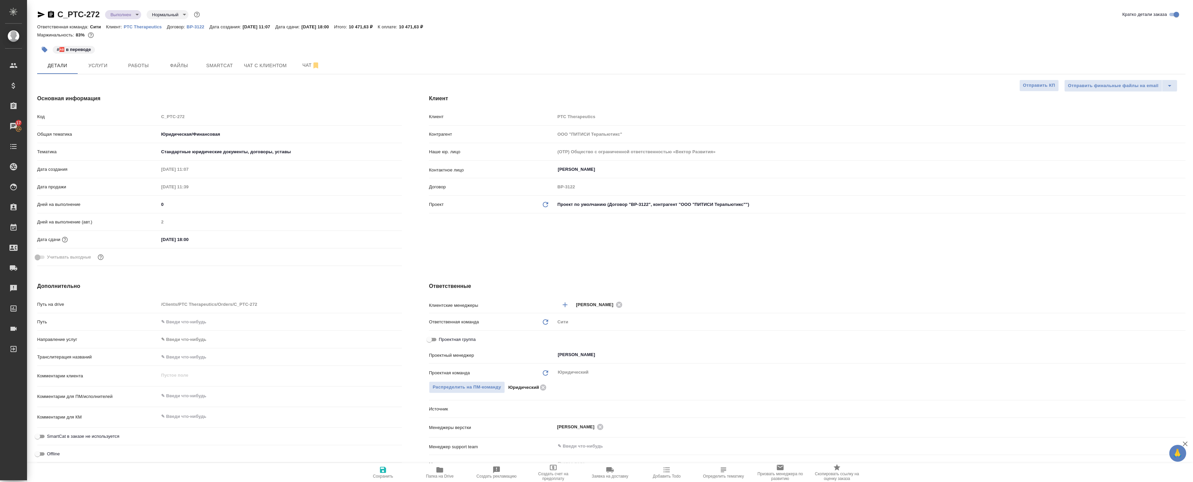
type textarea "x"
click at [122, 58] on button "Работы" at bounding box center [138, 65] width 41 height 17
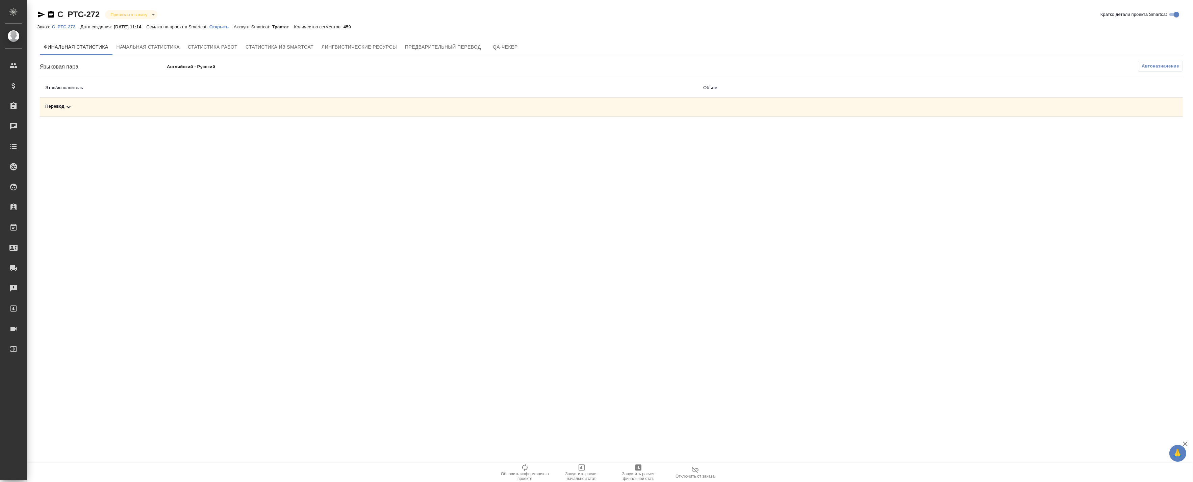
click at [417, 105] on div "Перевод" at bounding box center [368, 107] width 647 height 8
click at [1157, 132] on icon "button" at bounding box center [1153, 130] width 8 height 8
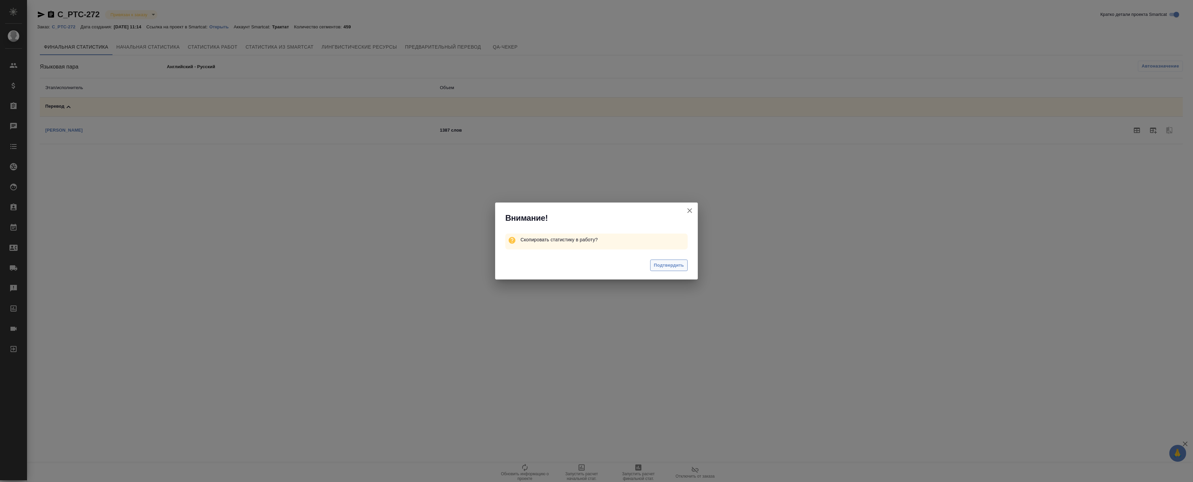
click at [671, 268] on span "Подтвердить" at bounding box center [669, 266] width 30 height 8
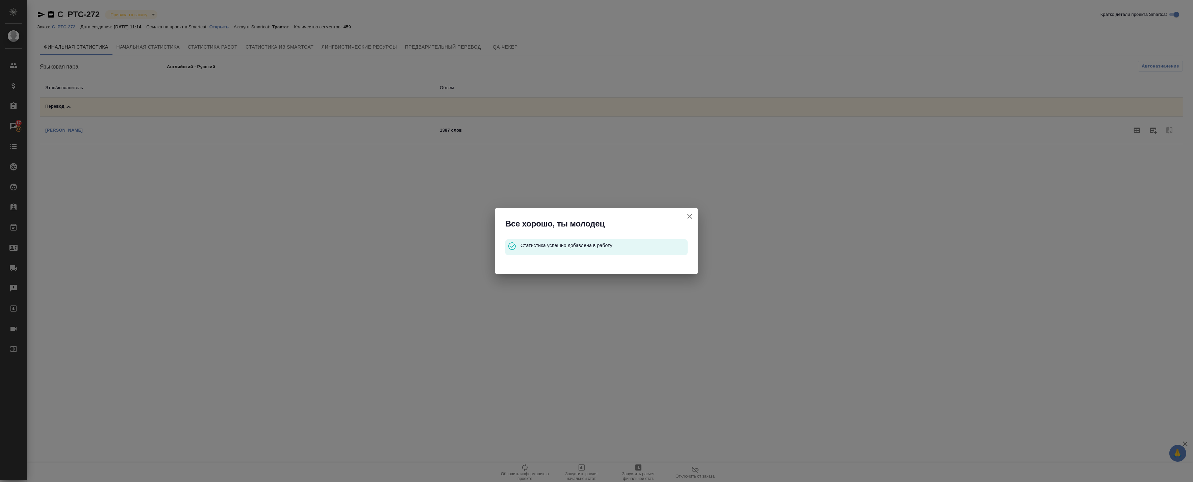
drag, startPoint x: 690, startPoint y: 218, endPoint x: 623, endPoint y: 197, distance: 70.0
click at [688, 218] on icon "button" at bounding box center [690, 216] width 8 height 8
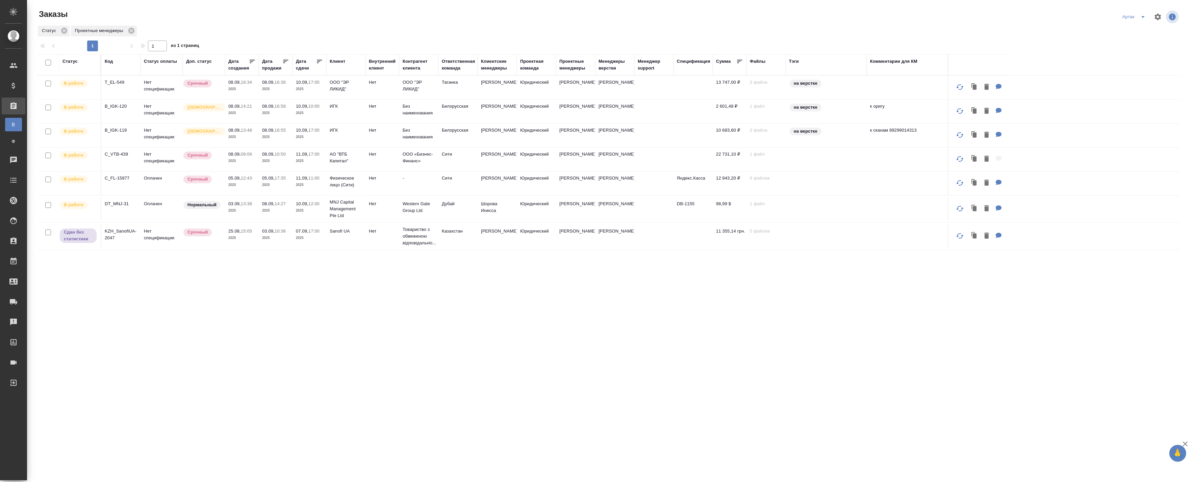
click at [178, 215] on td "Оплачен" at bounding box center [162, 209] width 42 height 24
